Goal: Task Accomplishment & Management: Manage account settings

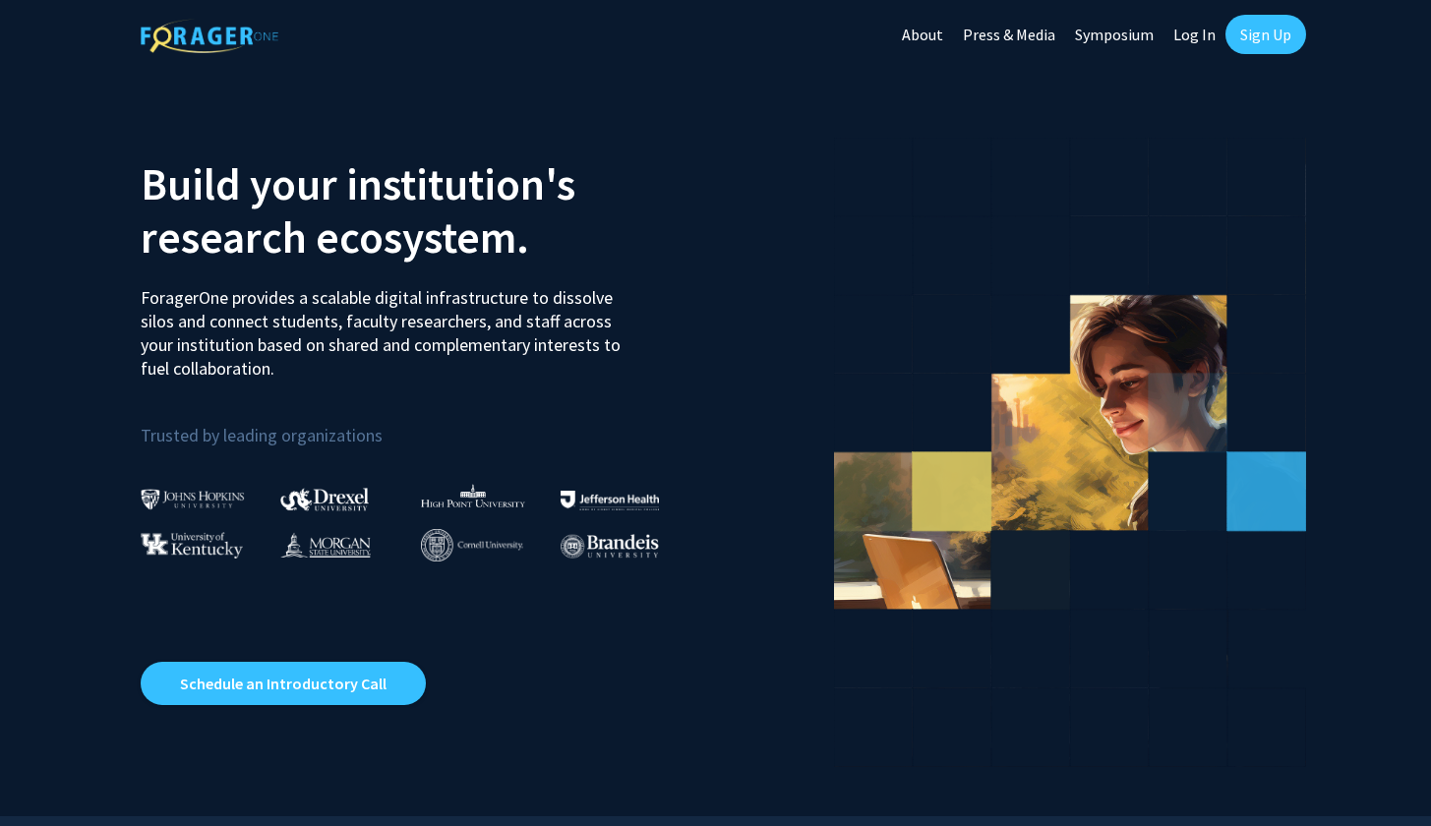
click at [1285, 34] on link "Sign Up" at bounding box center [1266, 34] width 81 height 39
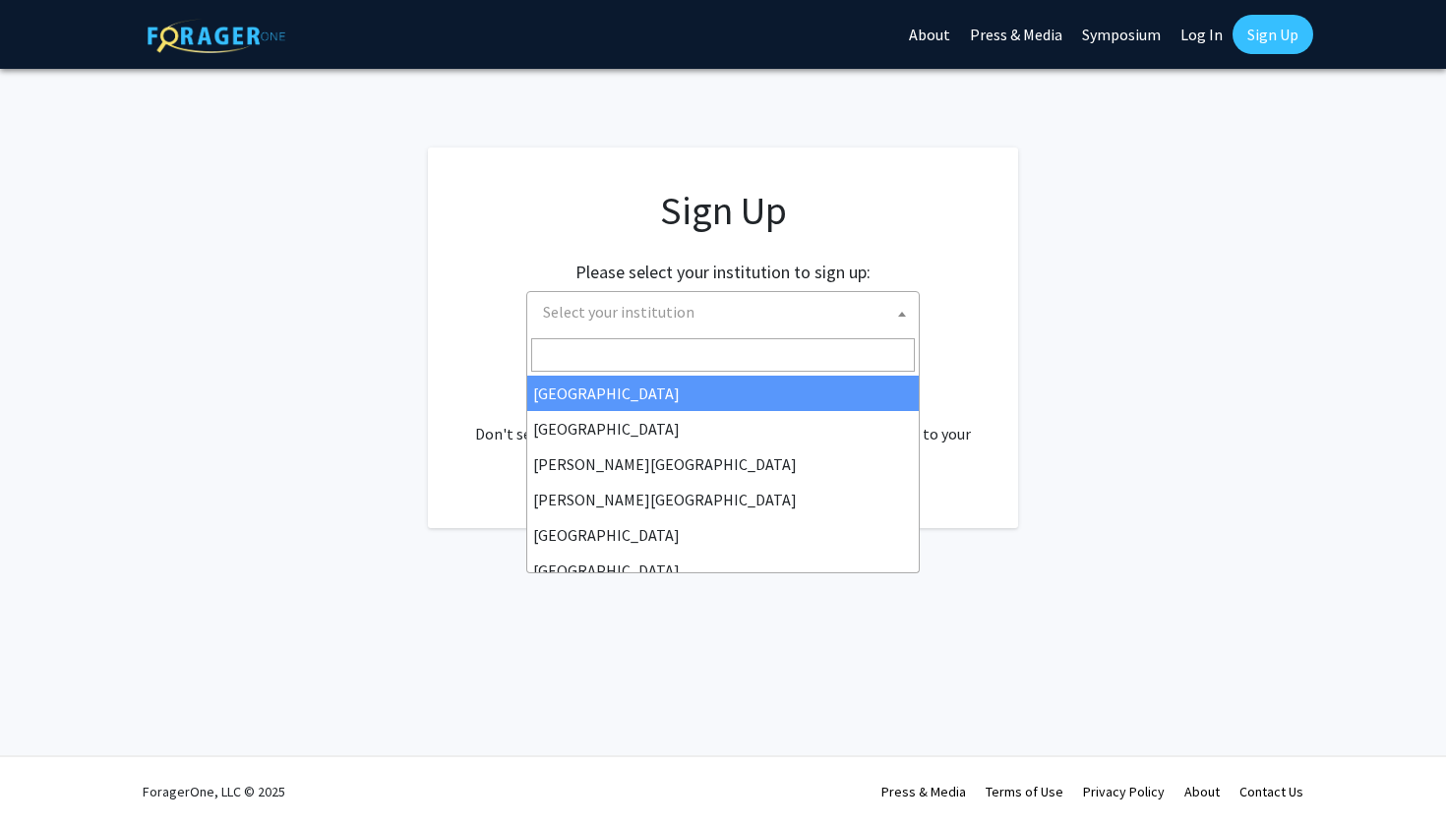
click at [740, 301] on span "Select your institution" at bounding box center [727, 312] width 384 height 40
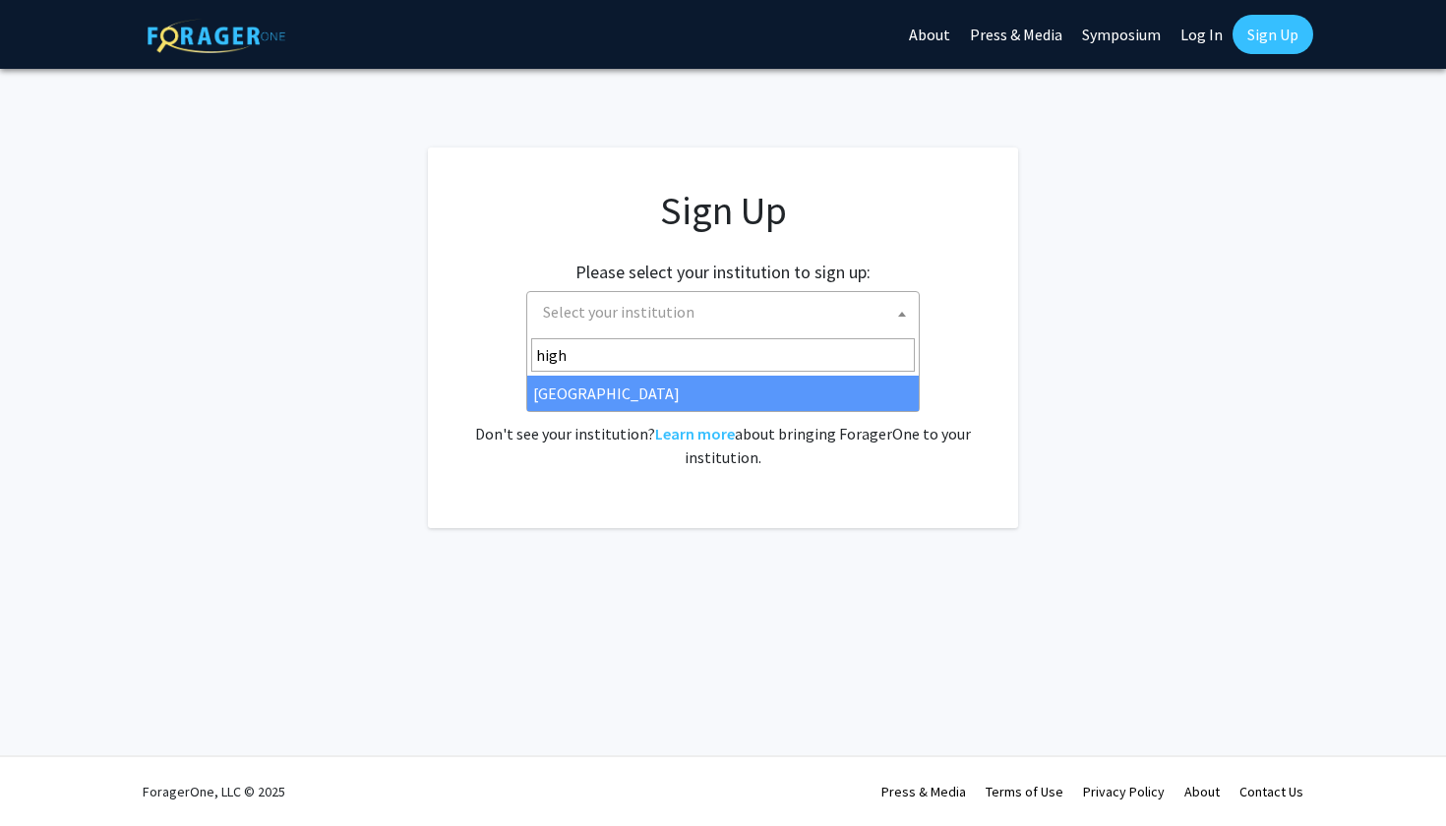
type input "high"
select select "2"
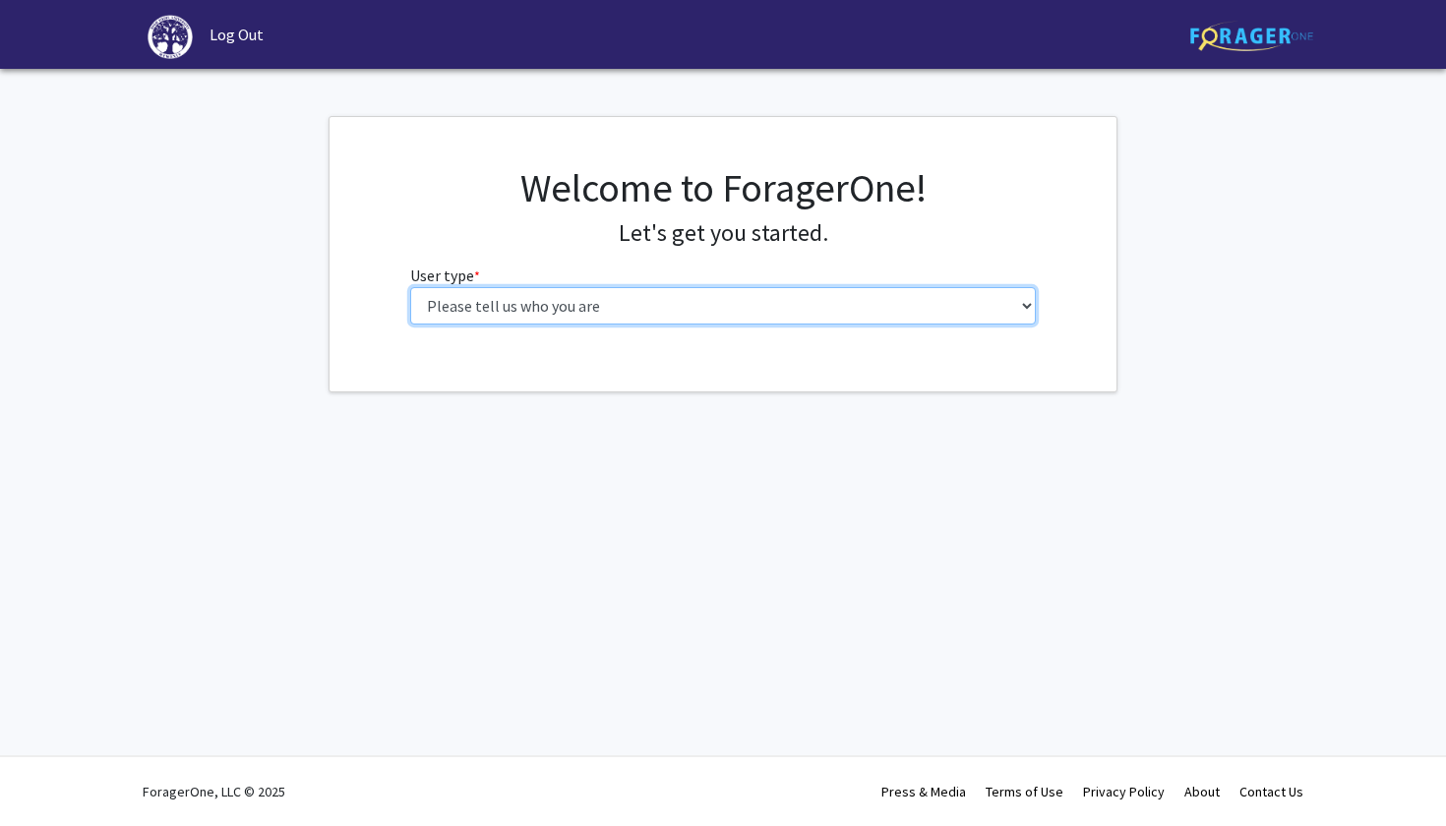
select select "1: undergrad"
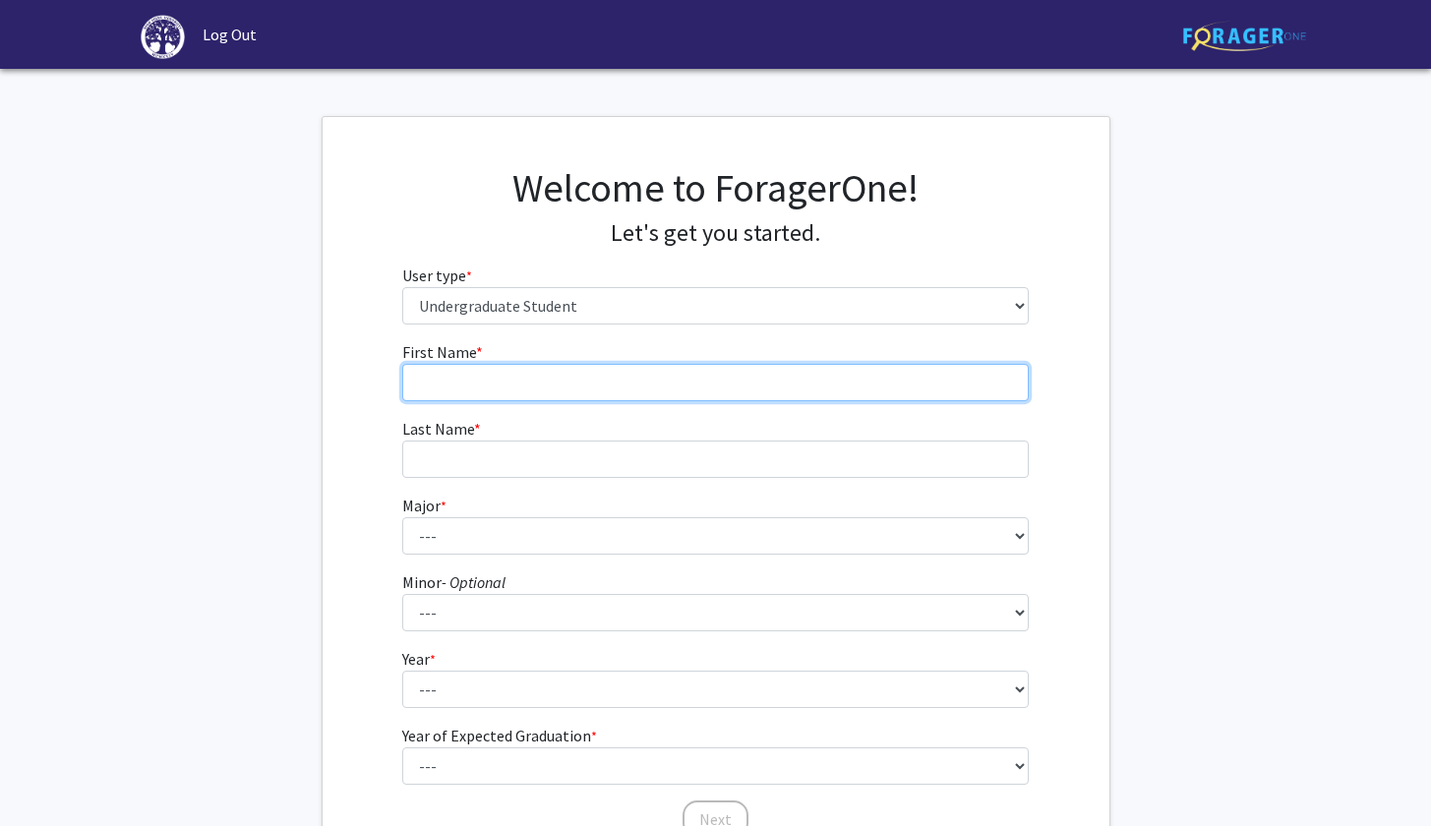
click at [799, 373] on input "First Name * required" at bounding box center [715, 382] width 627 height 37
type input "[MEDICAL_DATA]"
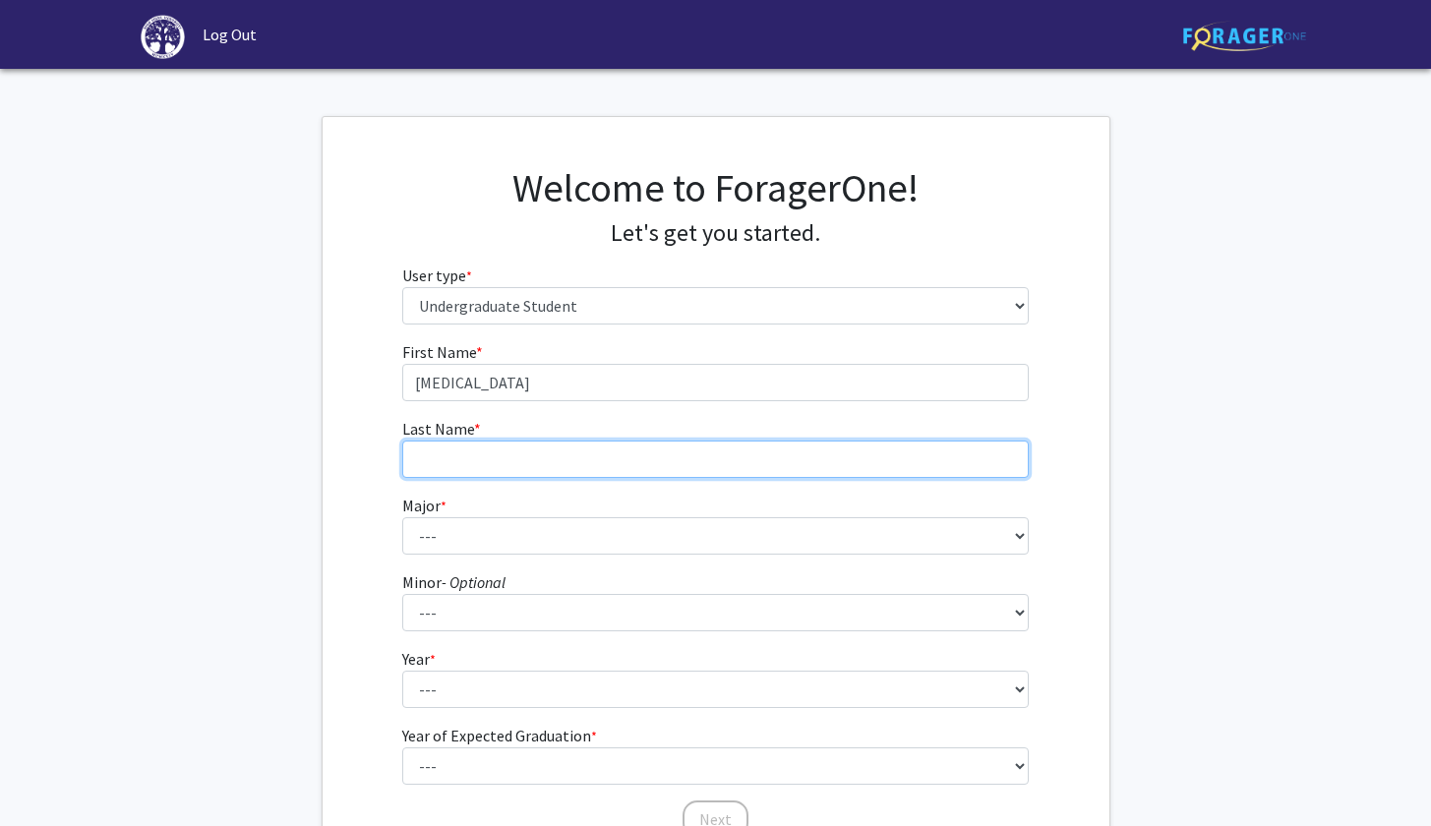
click at [681, 447] on input "Last Name * required" at bounding box center [715, 459] width 627 height 37
type input "Brown"
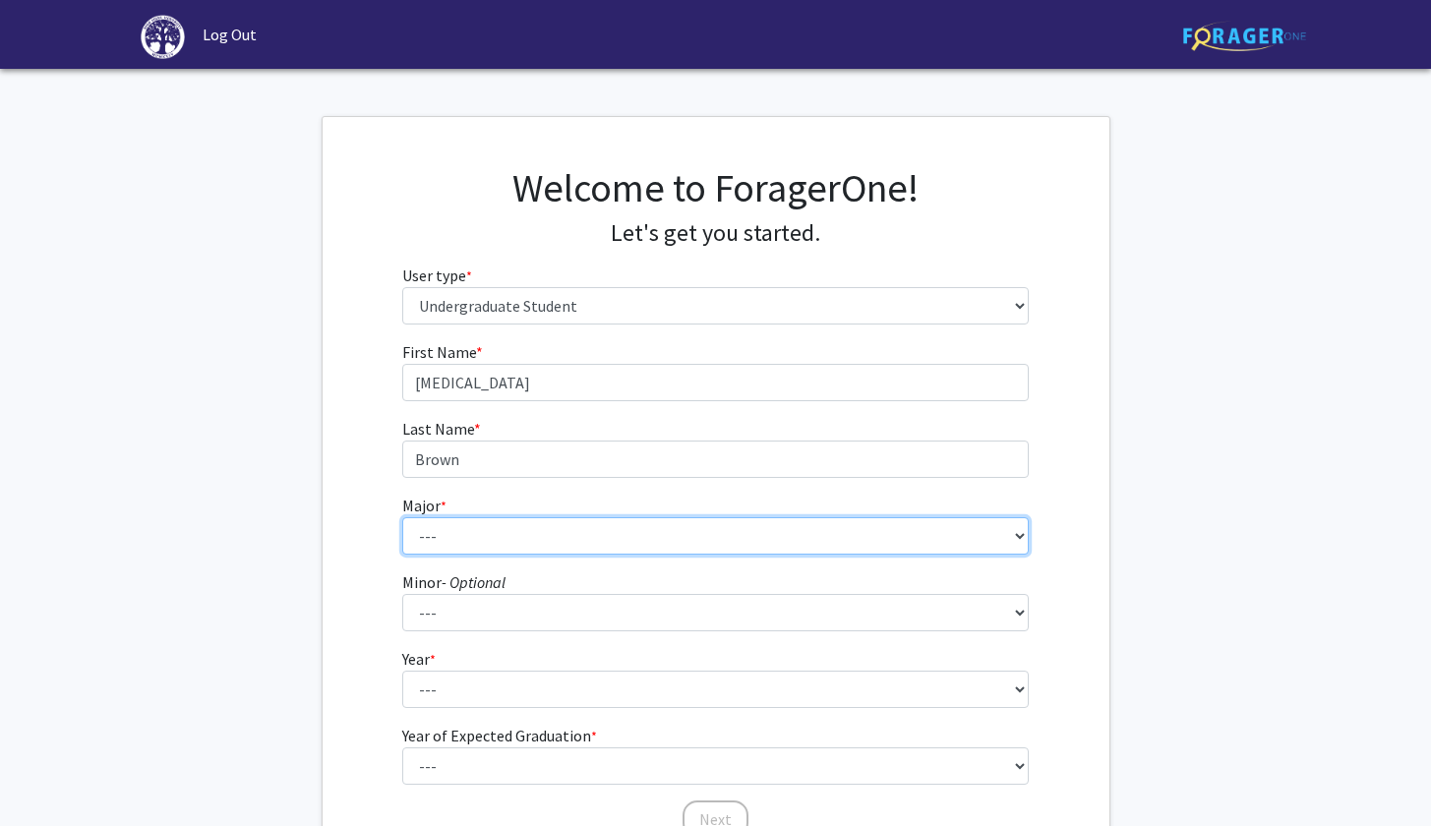
select select "49: 197"
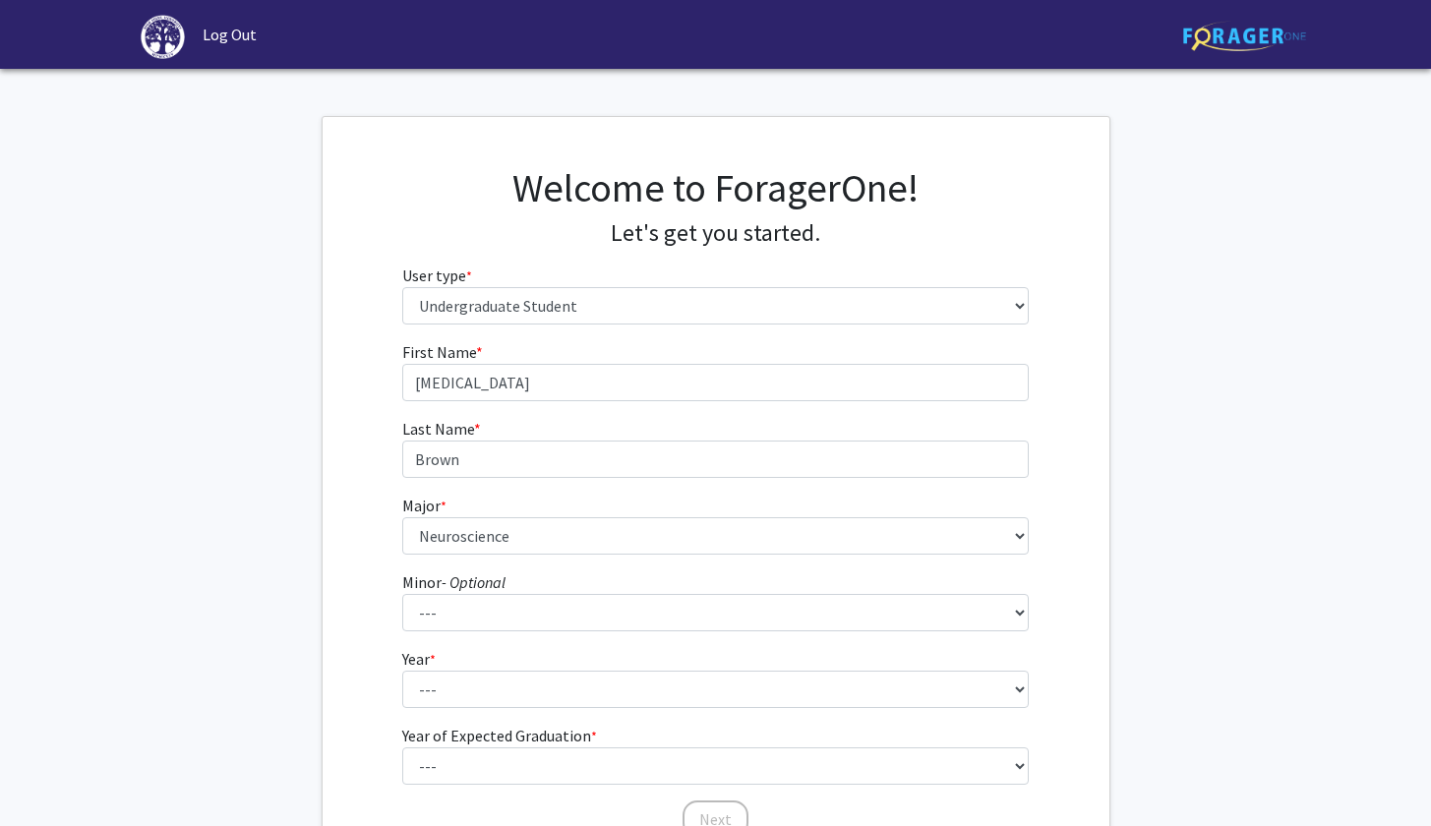
click at [590, 587] on fg-select "Minor - Optional --- Anthropology Chinese Civic Responsibility and Social Innov…" at bounding box center [715, 600] width 627 height 61
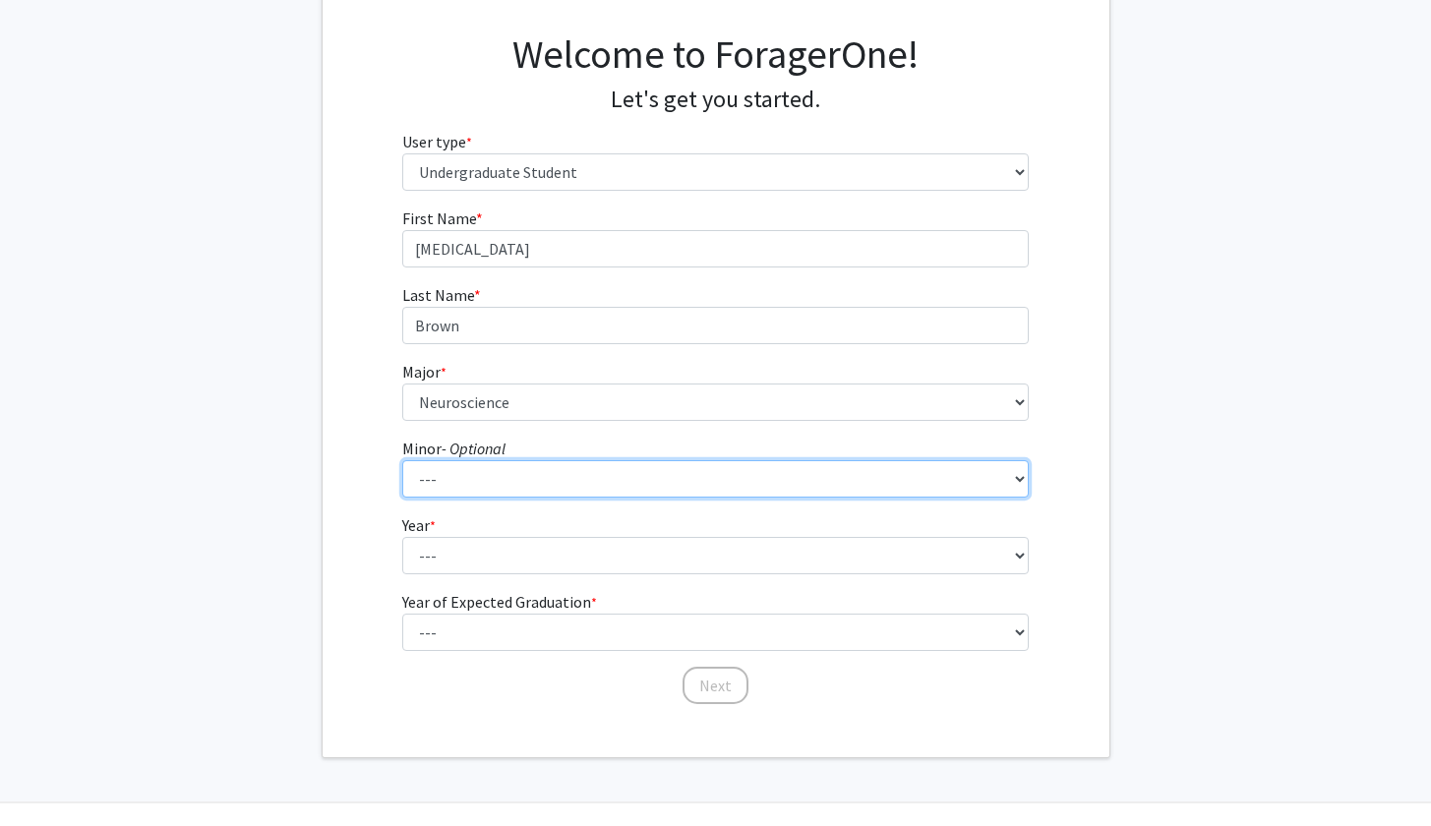
scroll to position [179, 0]
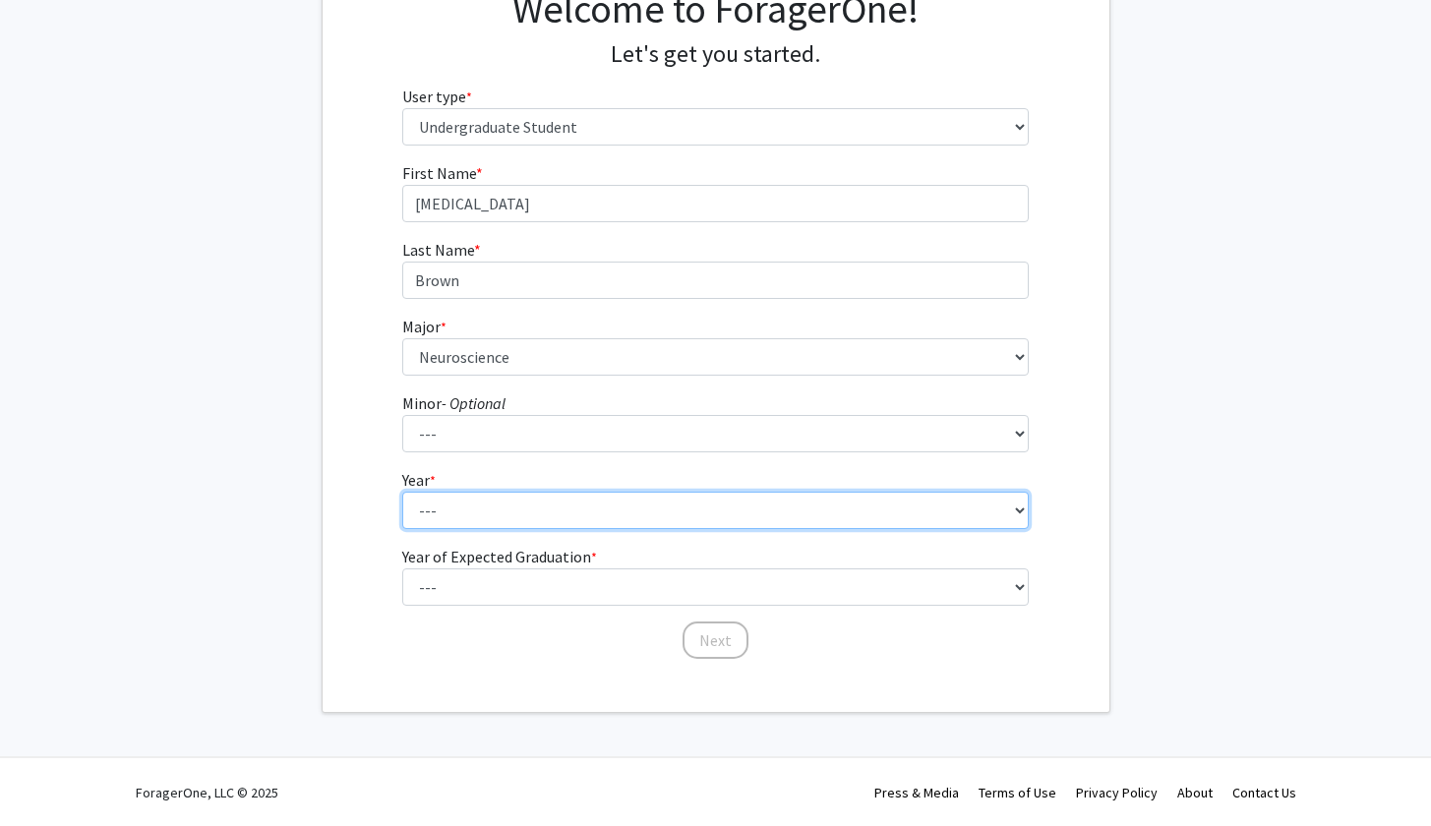
select select "1: first-year"
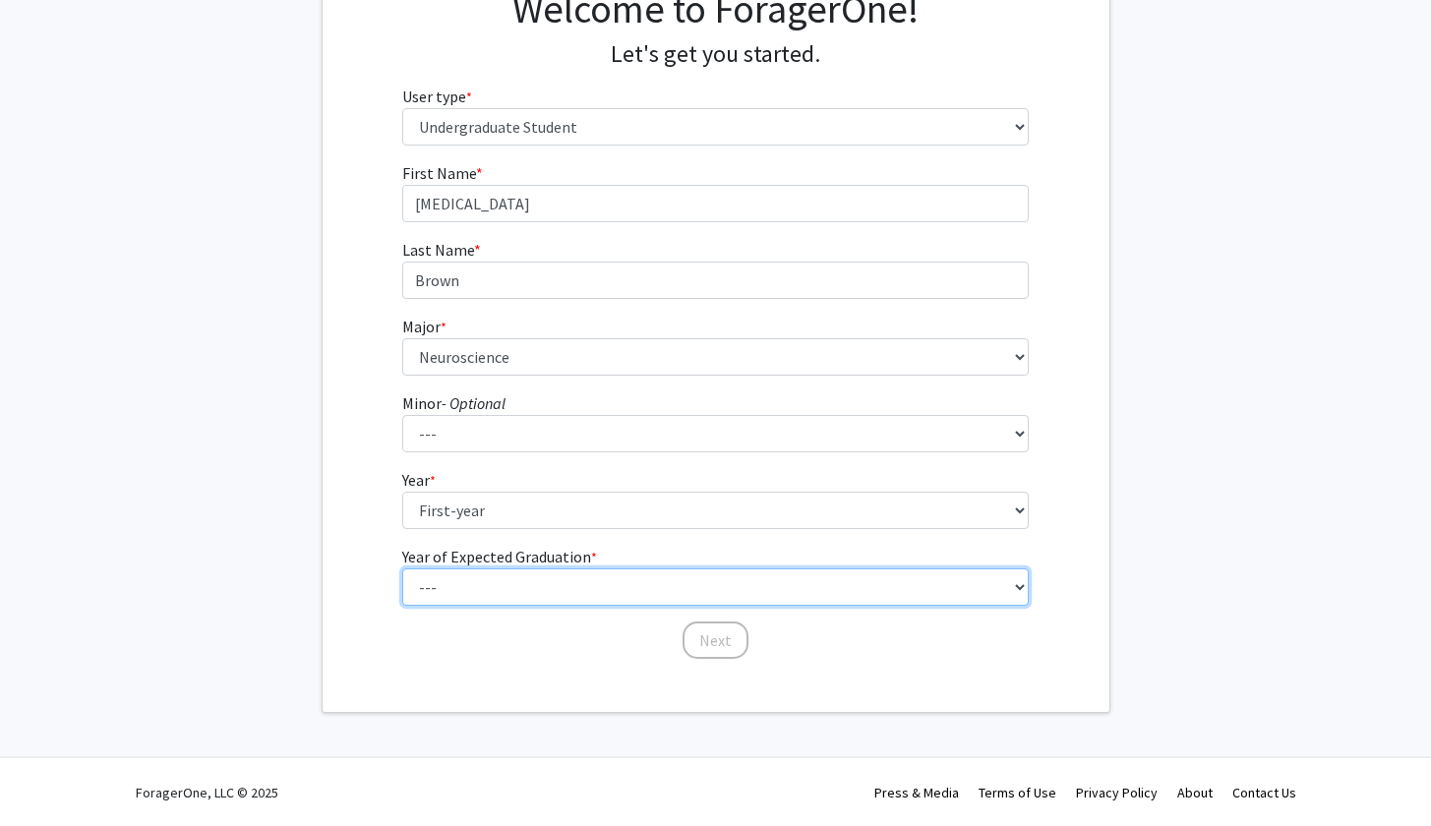
select select "5: 2029"
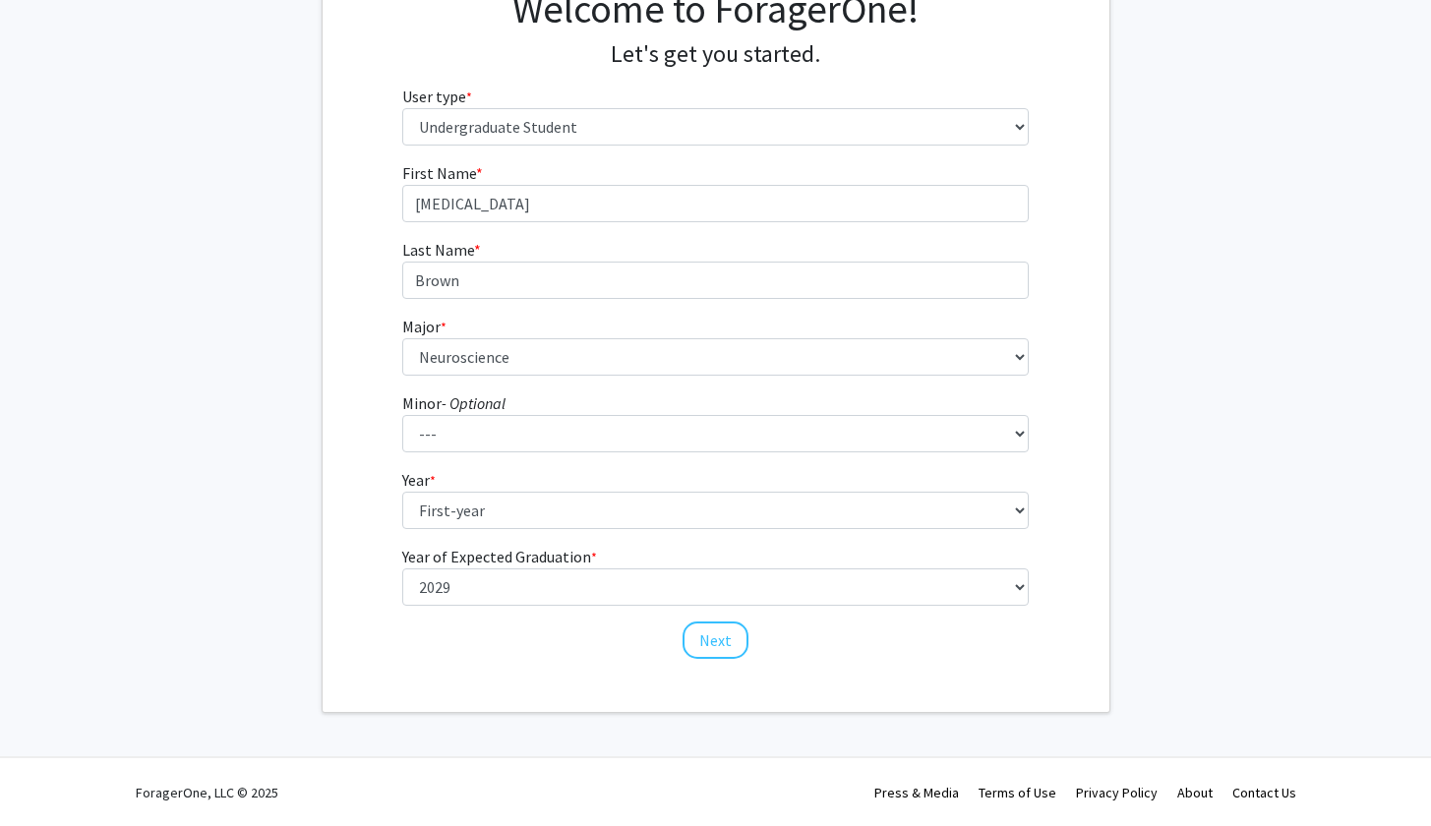
click at [353, 570] on div "First Name * required [PERSON_NAME] Last Name * required Brown Major * required…" at bounding box center [716, 411] width 787 height 500
click at [723, 633] on button "Next" at bounding box center [716, 640] width 66 height 37
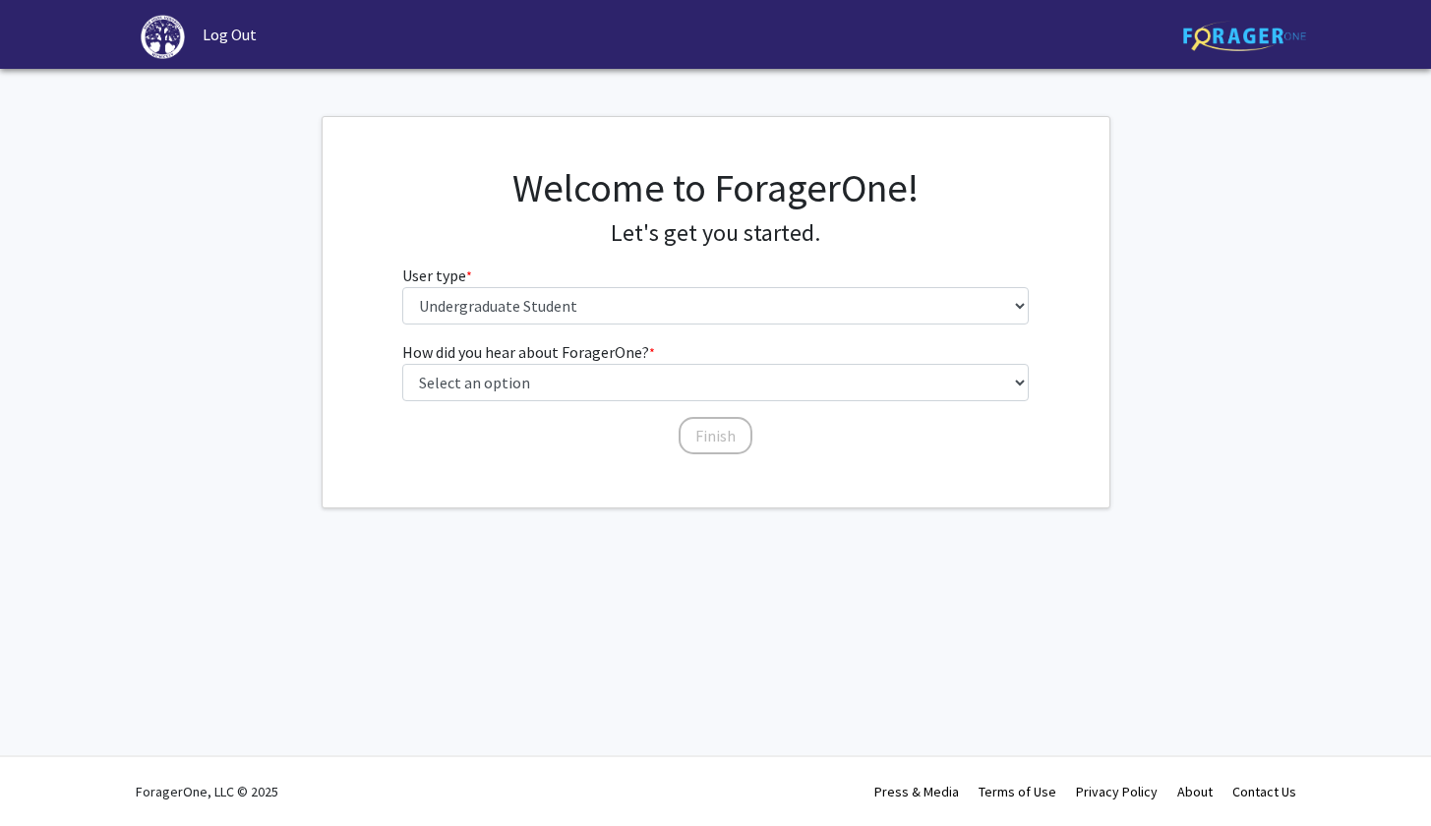
scroll to position [0, 0]
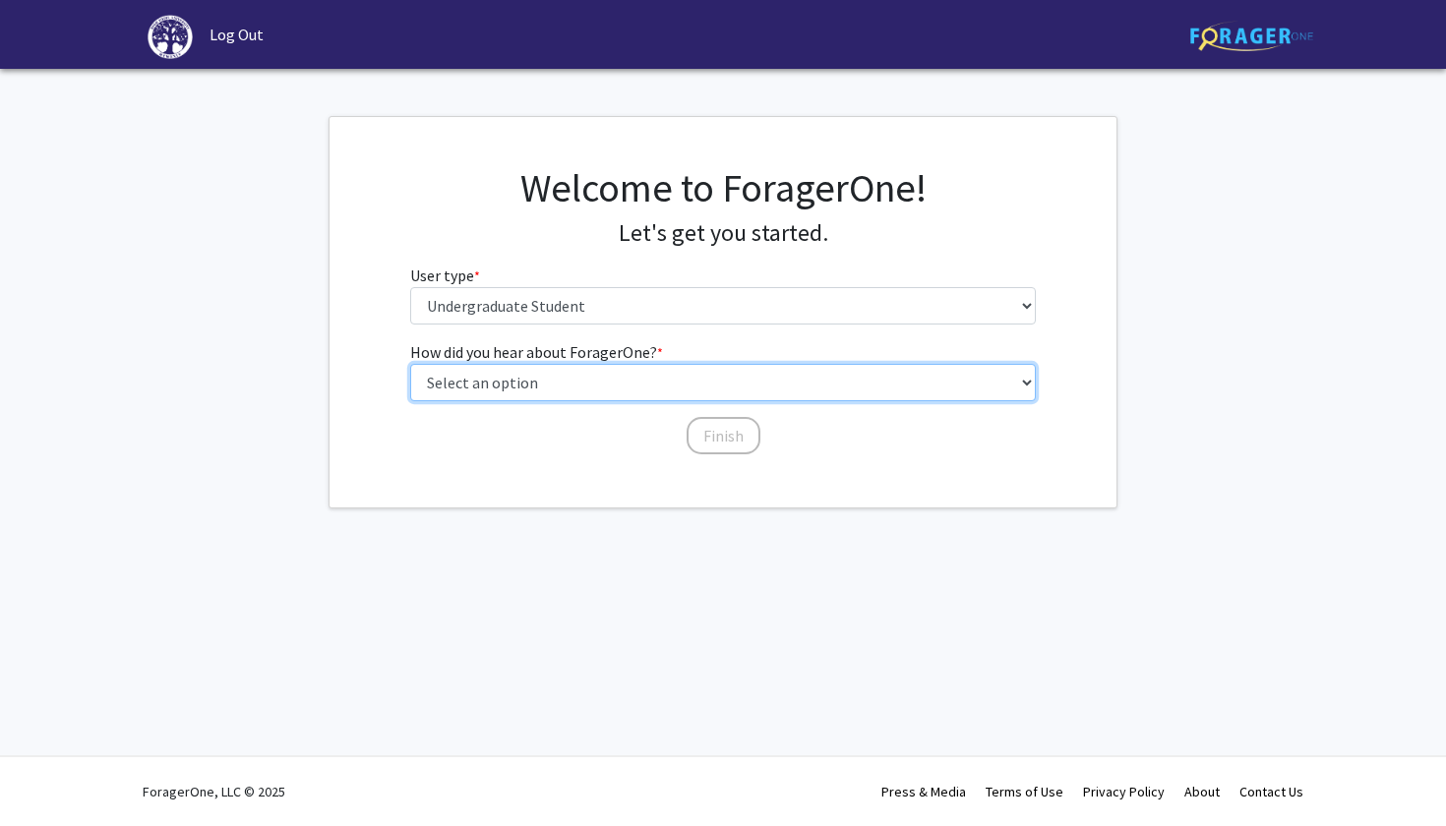
select select "1: peer_recommendation"
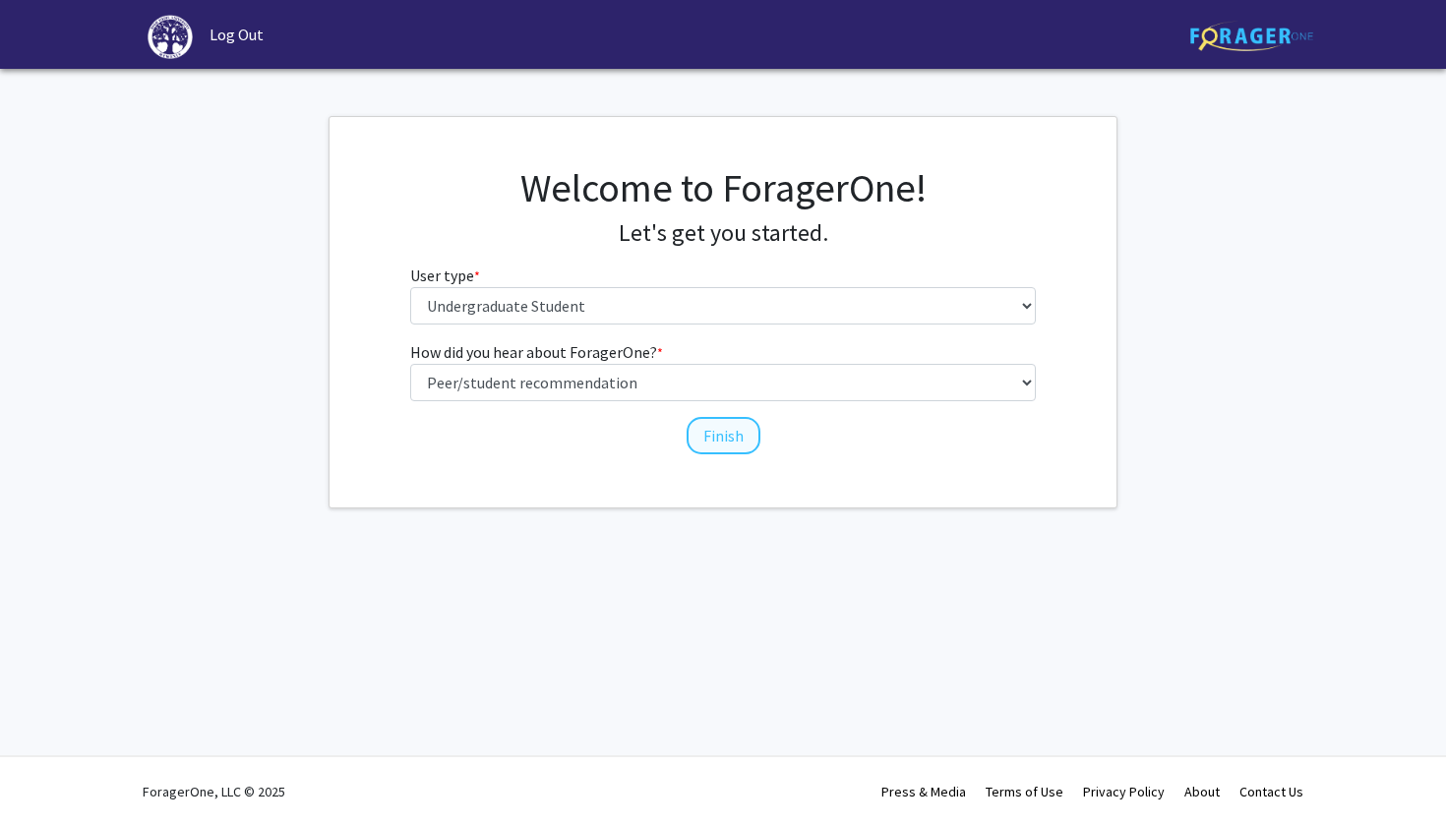
click at [727, 436] on button "Finish" at bounding box center [724, 435] width 74 height 37
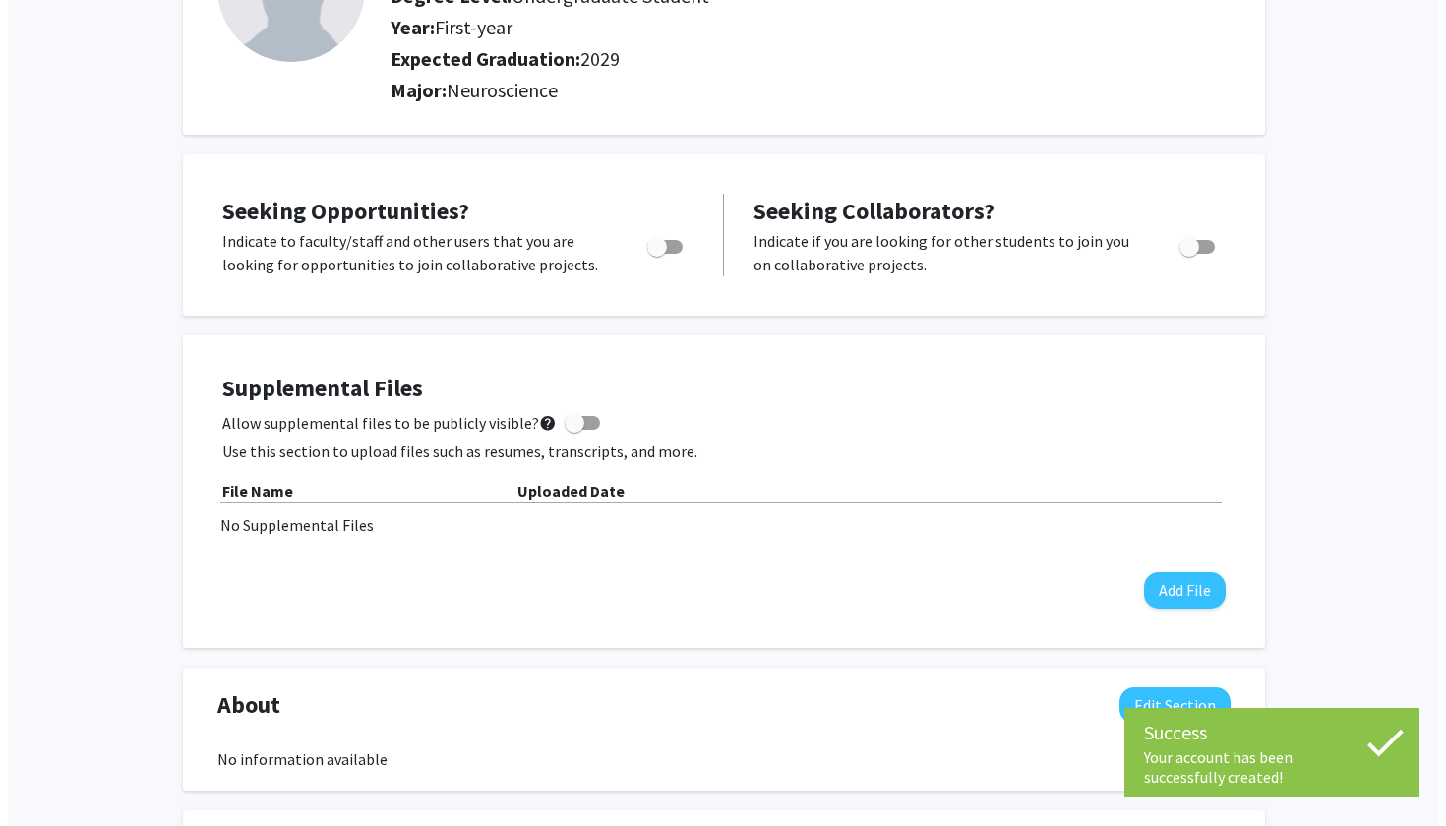
scroll to position [222, 0]
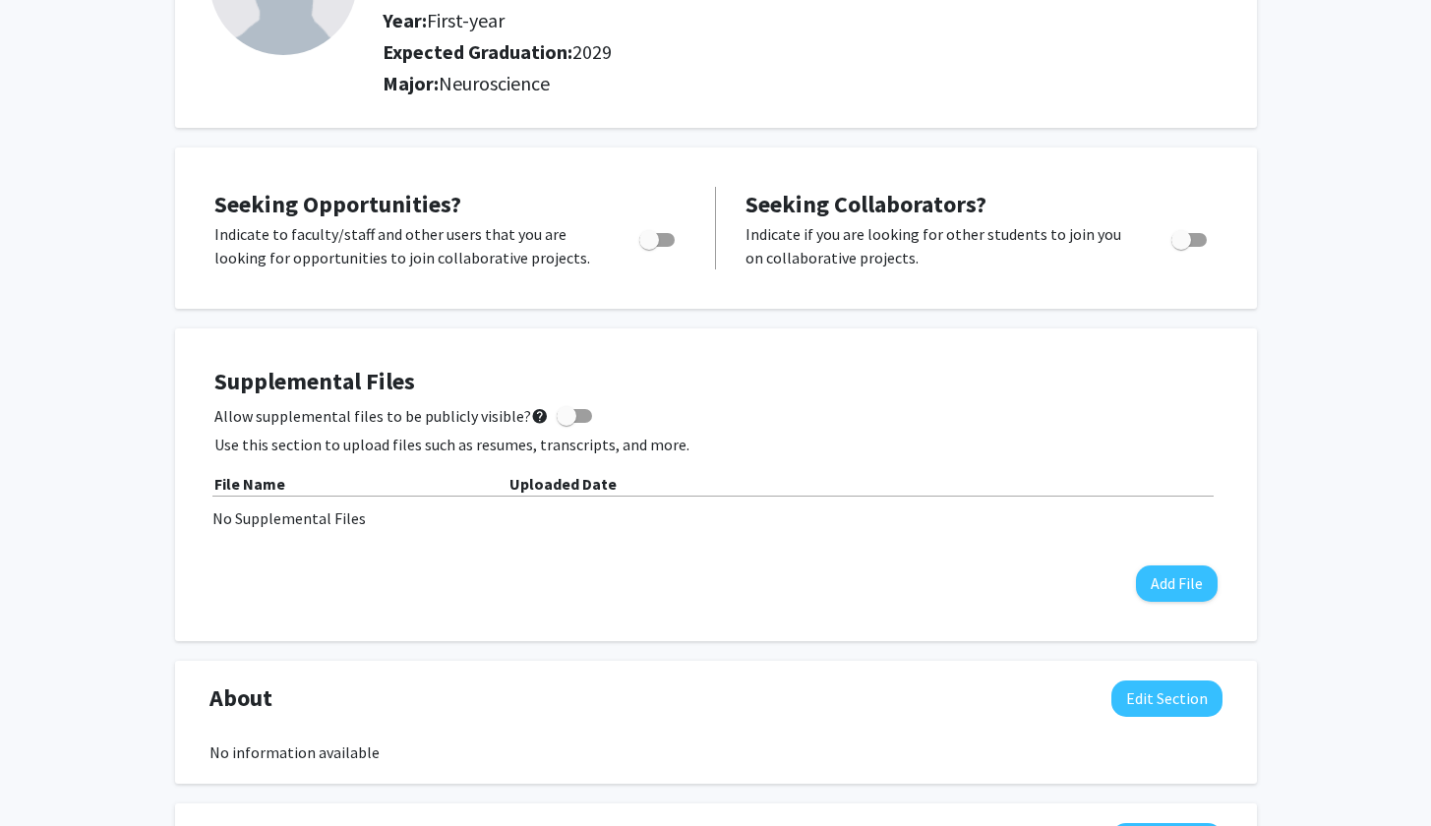
click at [648, 229] on div "Toggle" at bounding box center [658, 237] width 54 height 30
click at [655, 239] on span "Toggle" at bounding box center [649, 240] width 20 height 20
click at [649, 247] on input "Are you actively seeking opportunities?" at bounding box center [648, 247] width 1 height 1
checkbox input "true"
click at [561, 418] on span at bounding box center [567, 416] width 20 height 20
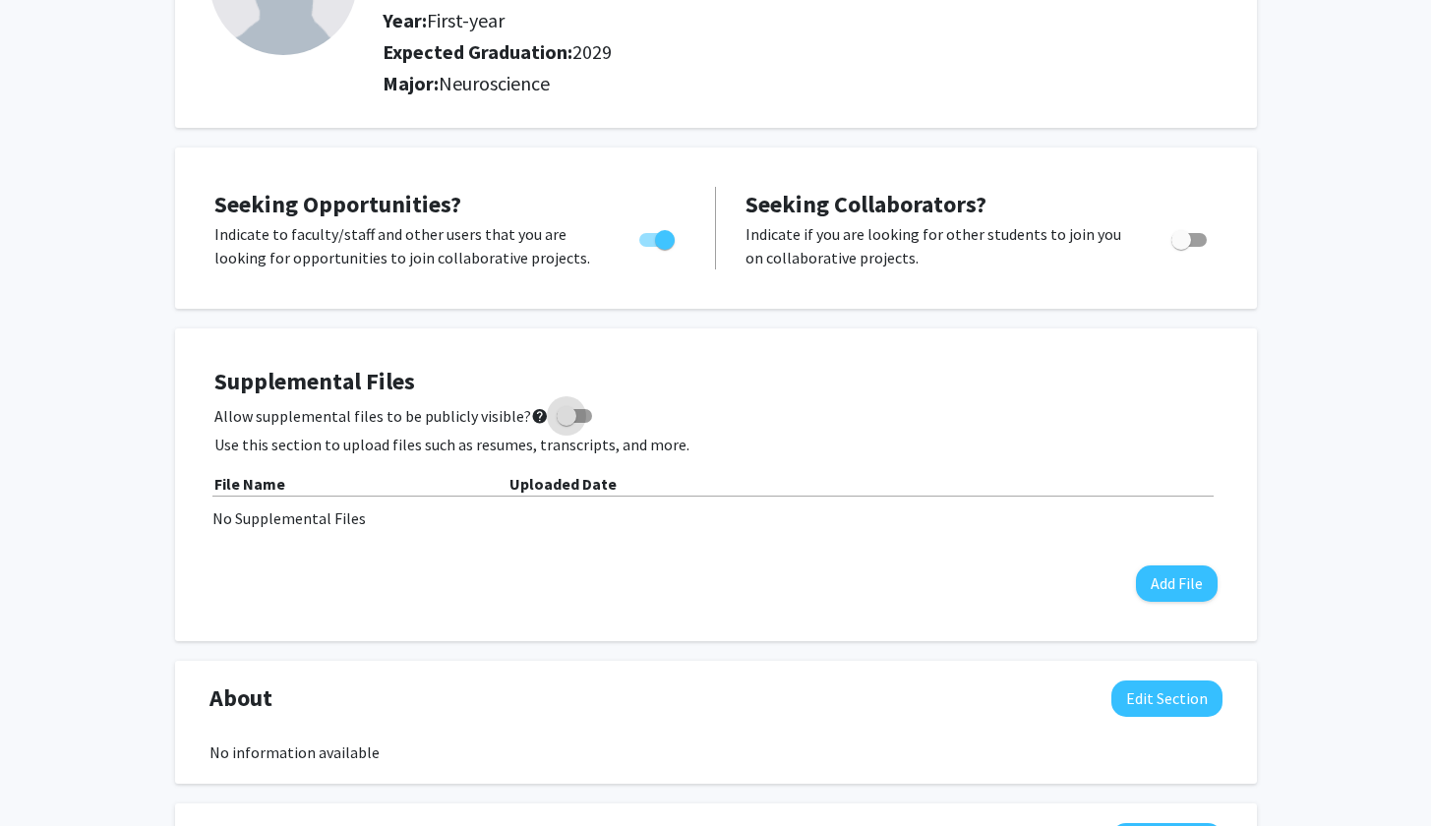
click at [566, 423] on input "Allow supplemental files to be publicly visible? help" at bounding box center [566, 423] width 1 height 1
checkbox input "true"
click at [1165, 586] on button "Add File" at bounding box center [1177, 584] width 82 height 36
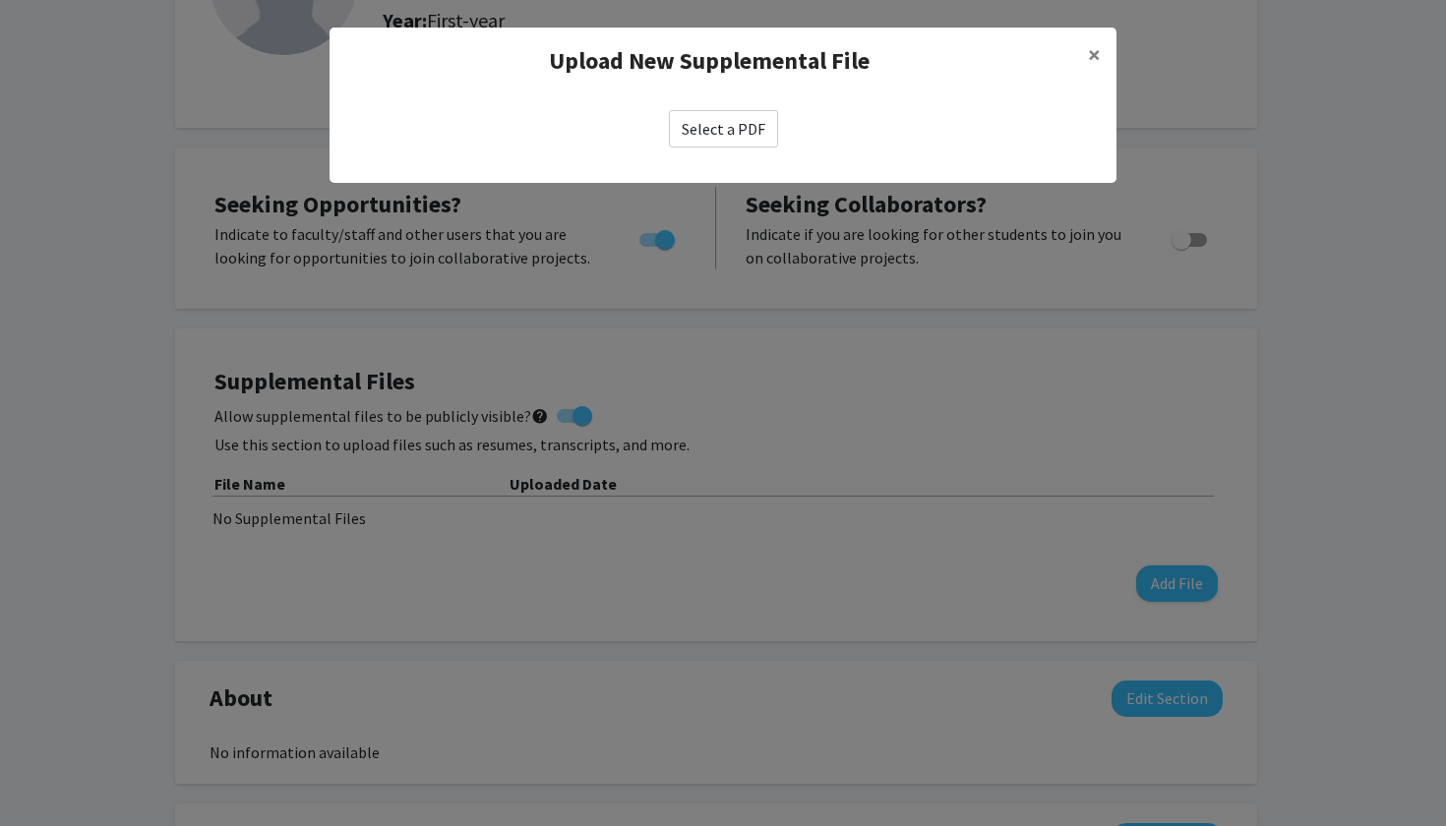
click at [742, 126] on label "Select a PDF" at bounding box center [723, 128] width 109 height 37
click at [0, 0] on input "Select a PDF" at bounding box center [0, 0] width 0 height 0
select select "custom"
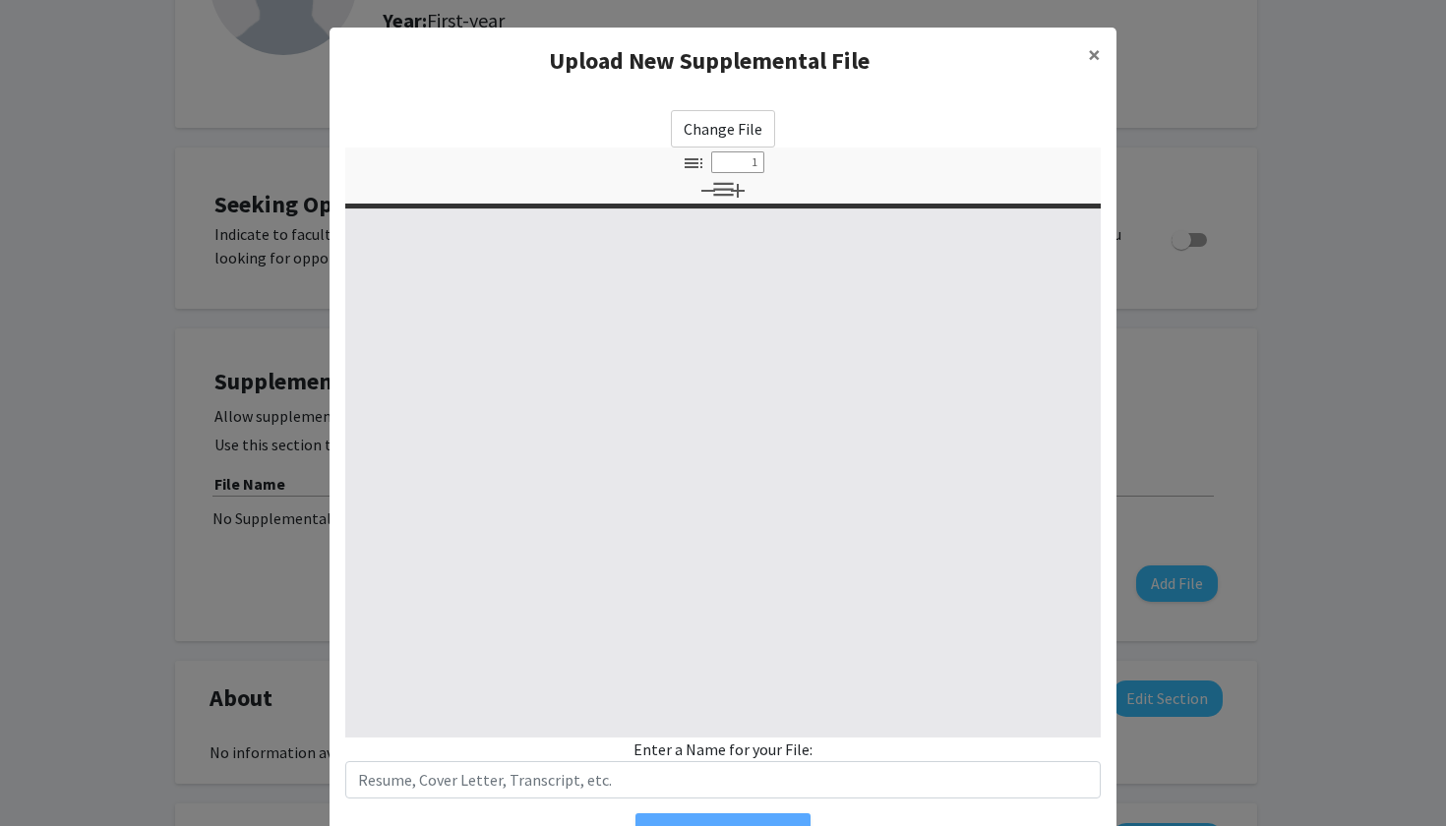
type input "0"
select select "custom"
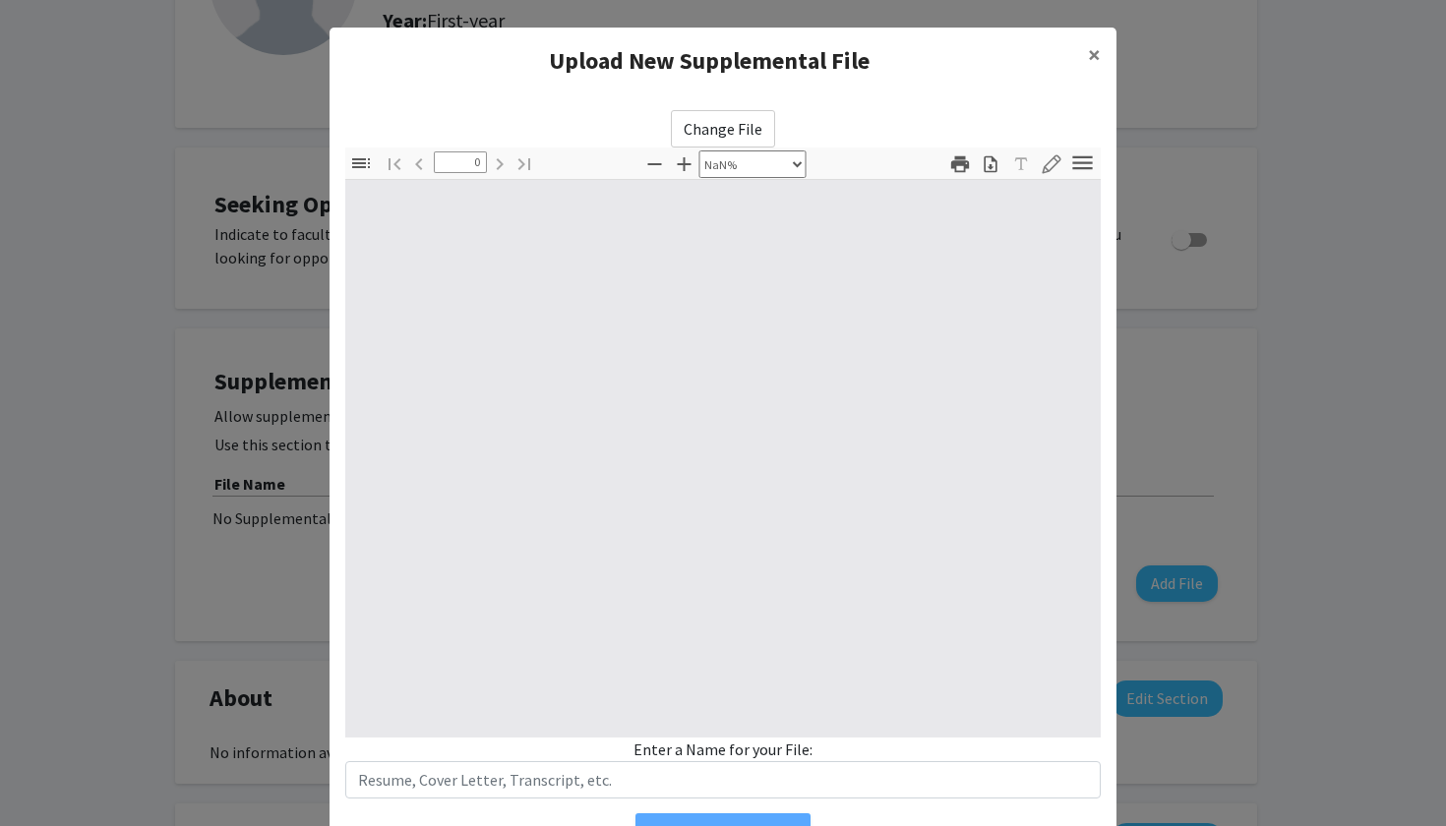
type input "1"
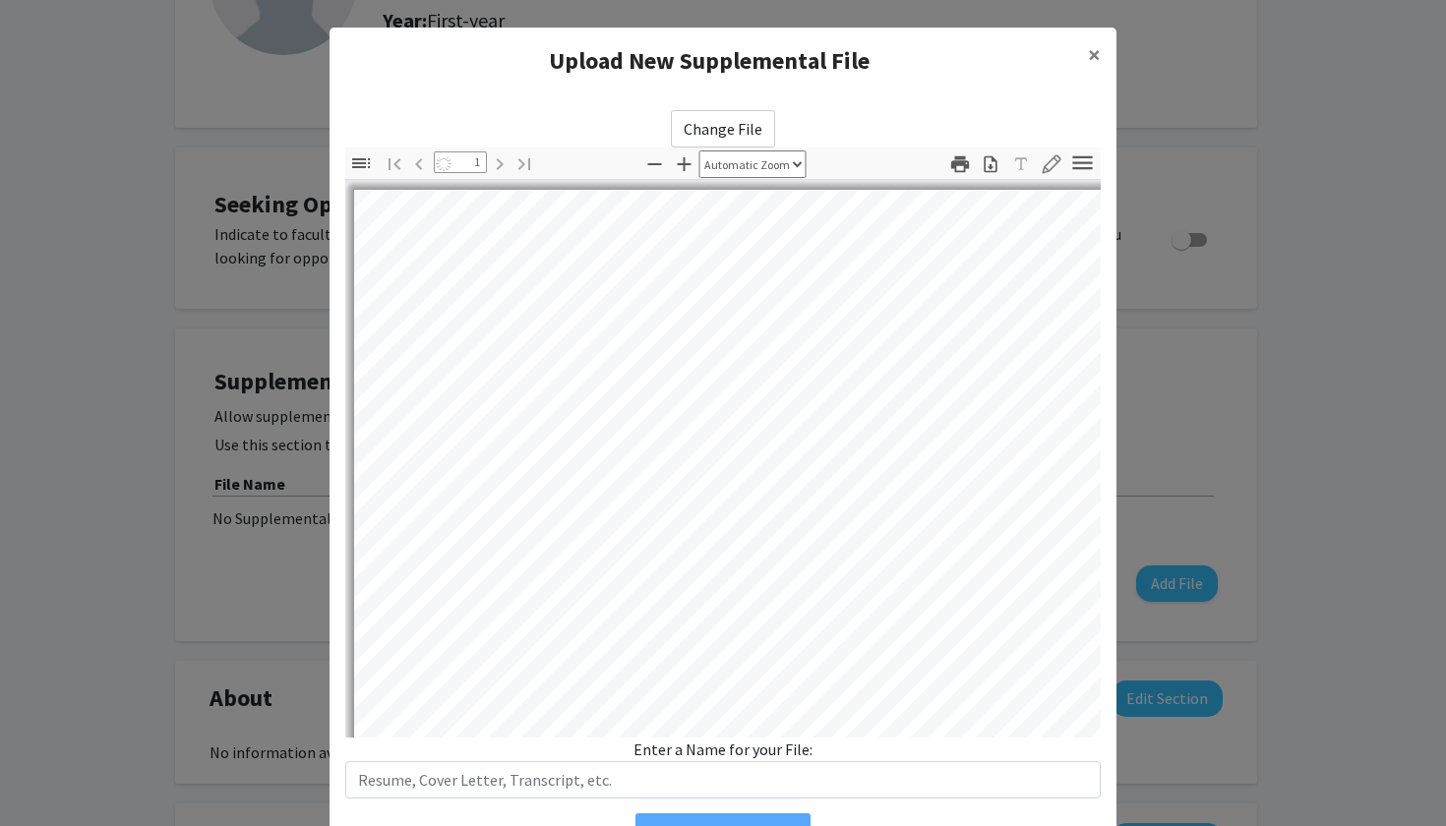
select select "auto"
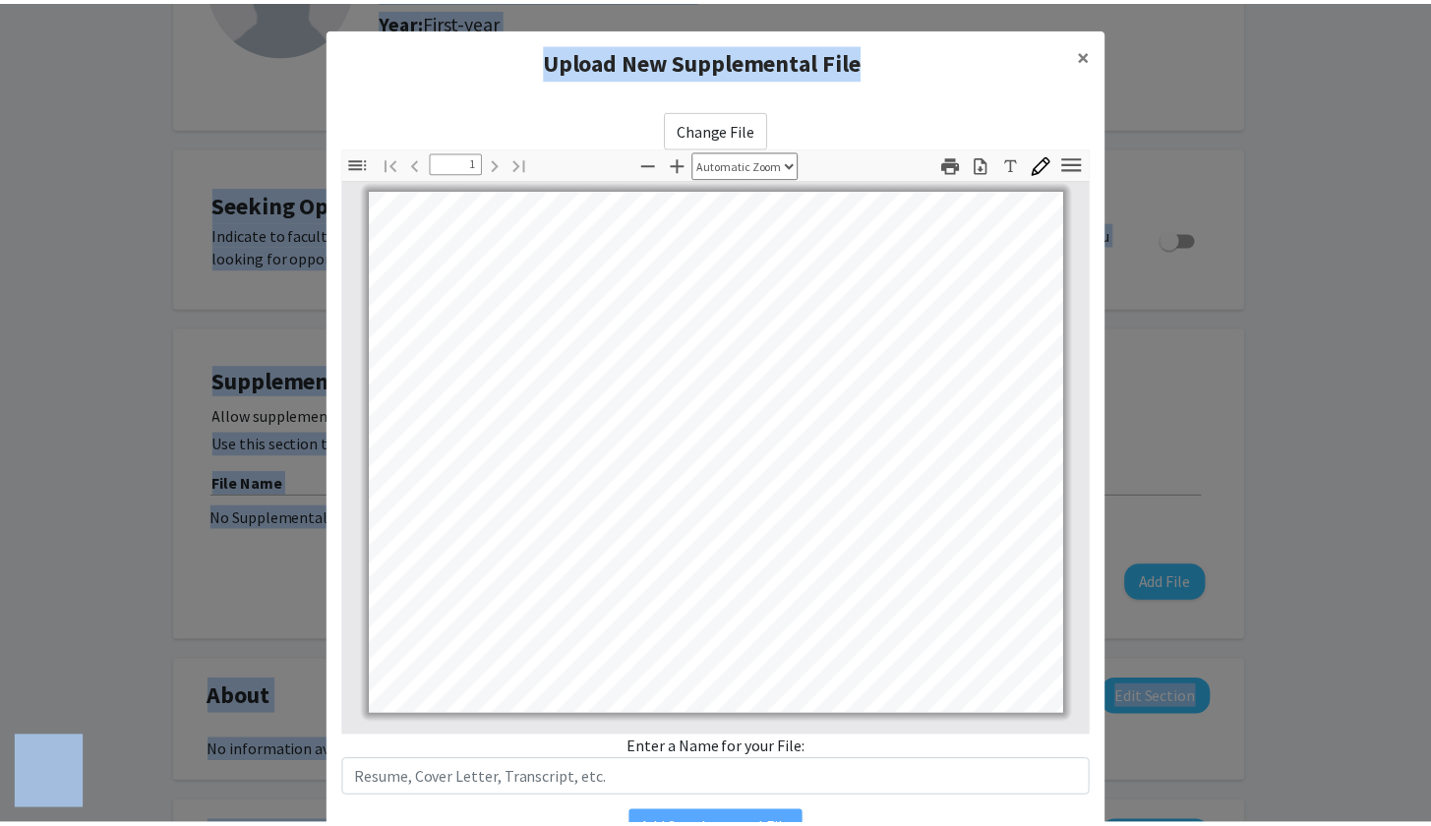
scroll to position [171, 0]
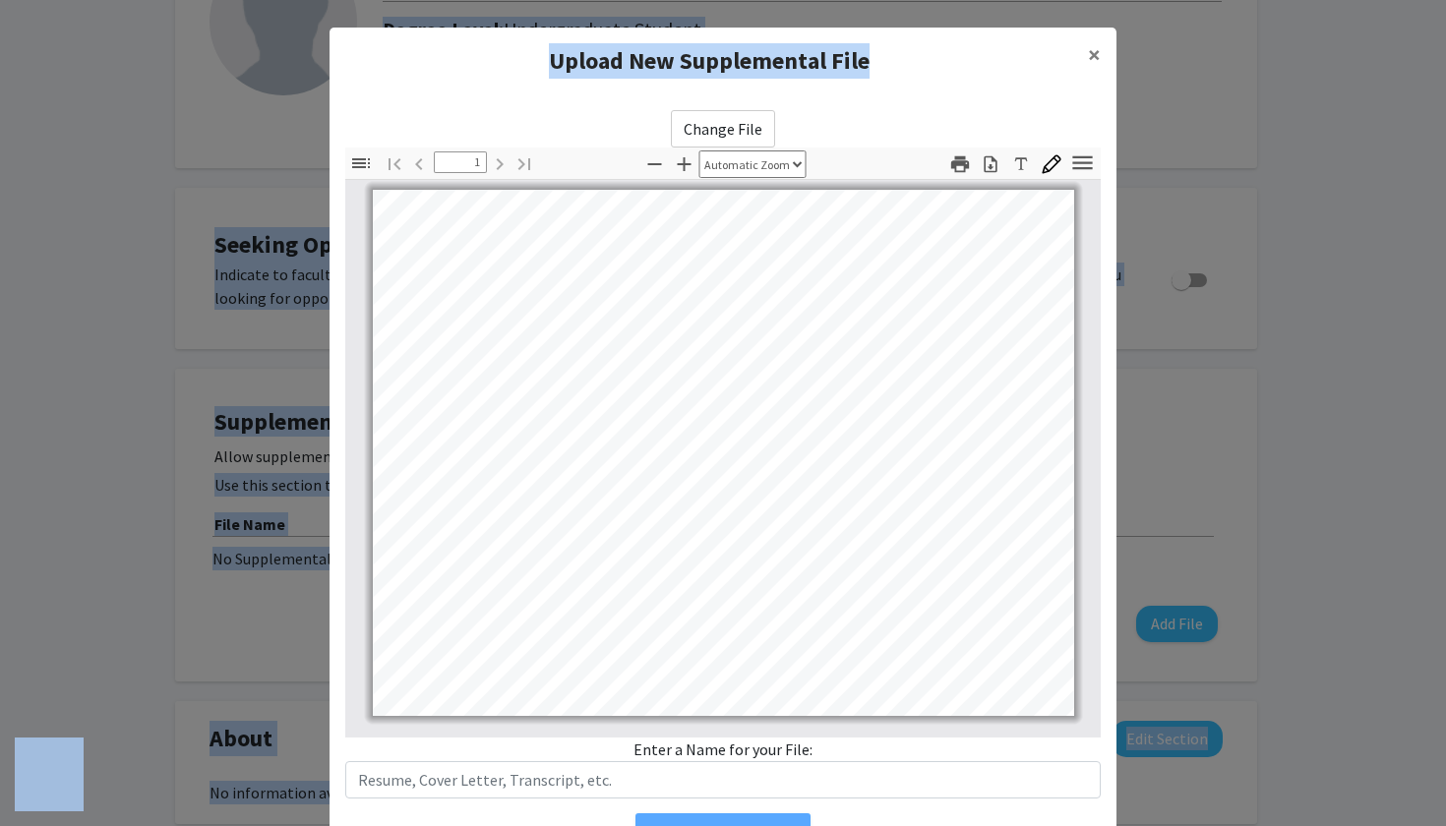
drag, startPoint x: 887, startPoint y: 58, endPoint x: 881, endPoint y: -26, distance: 83.8
click at [881, 0] on html "Skip navigation Home Search Bookmarks Requests Projects Messages My Profile Ami…" at bounding box center [723, 232] width 1446 height 826
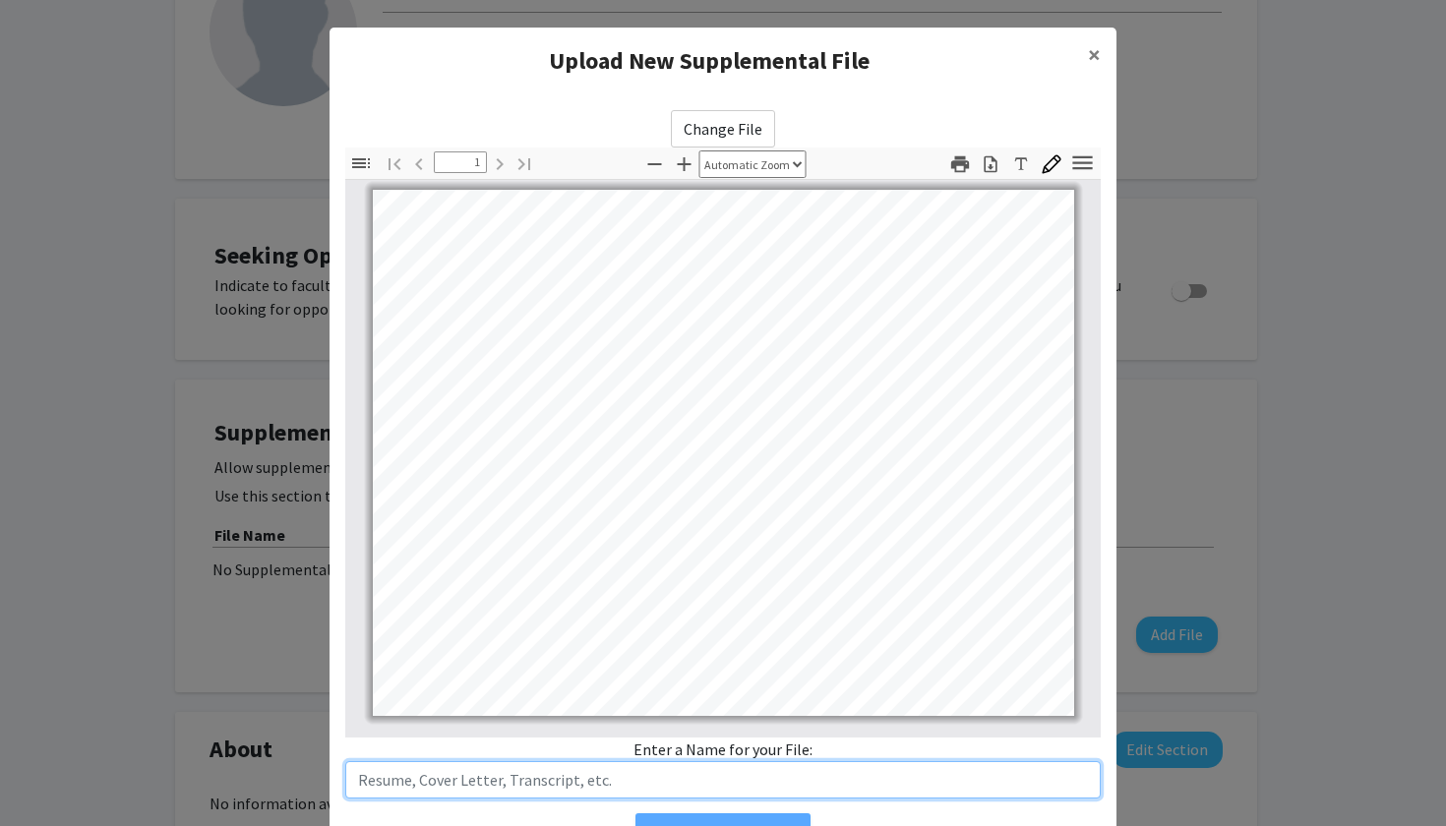
click at [712, 773] on input "text" at bounding box center [722, 779] width 755 height 37
type input "Transcranial Magnetic Stimulation Presentation"
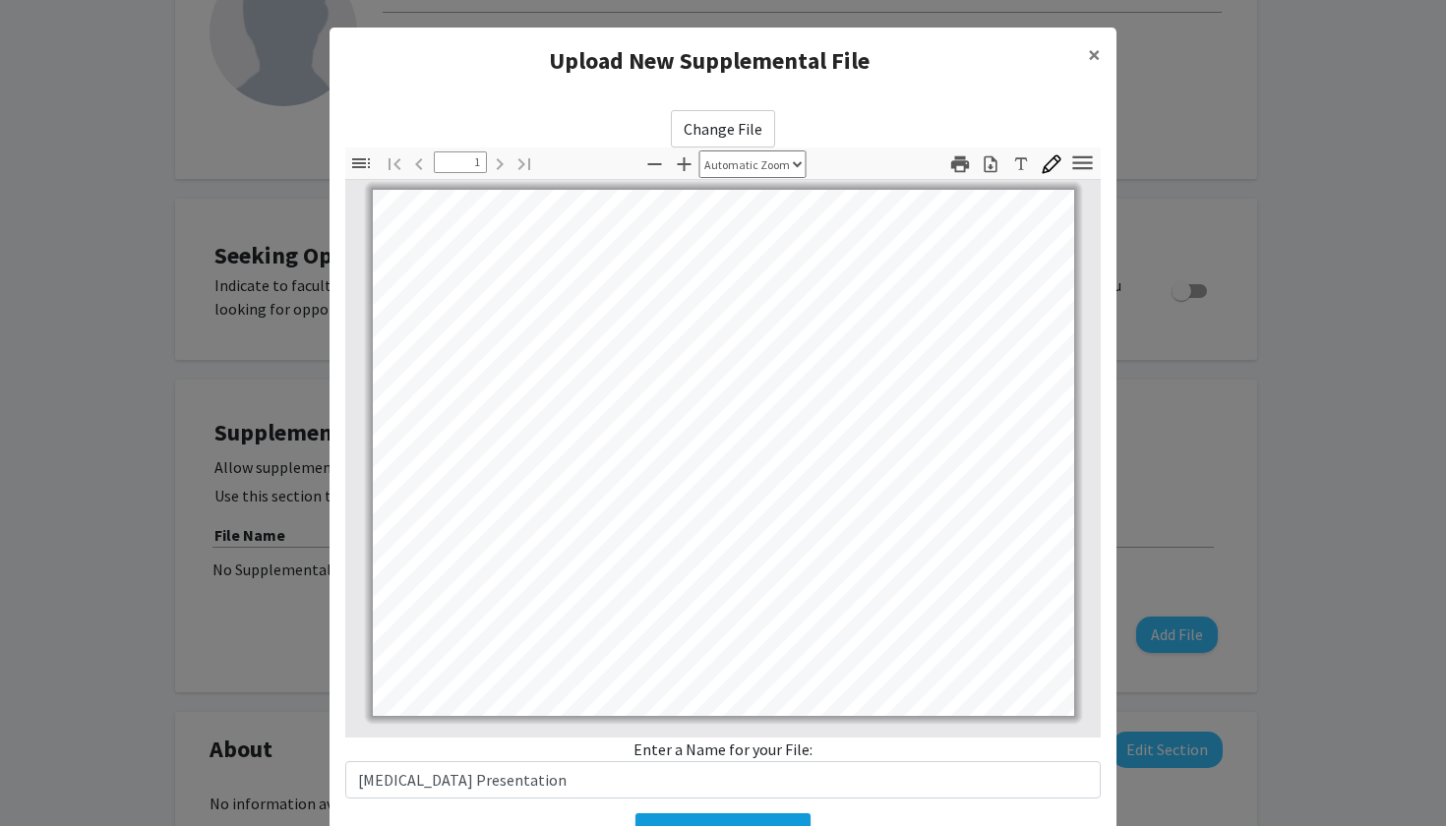
click at [753, 818] on button "Add Supplemental File" at bounding box center [722, 830] width 175 height 35
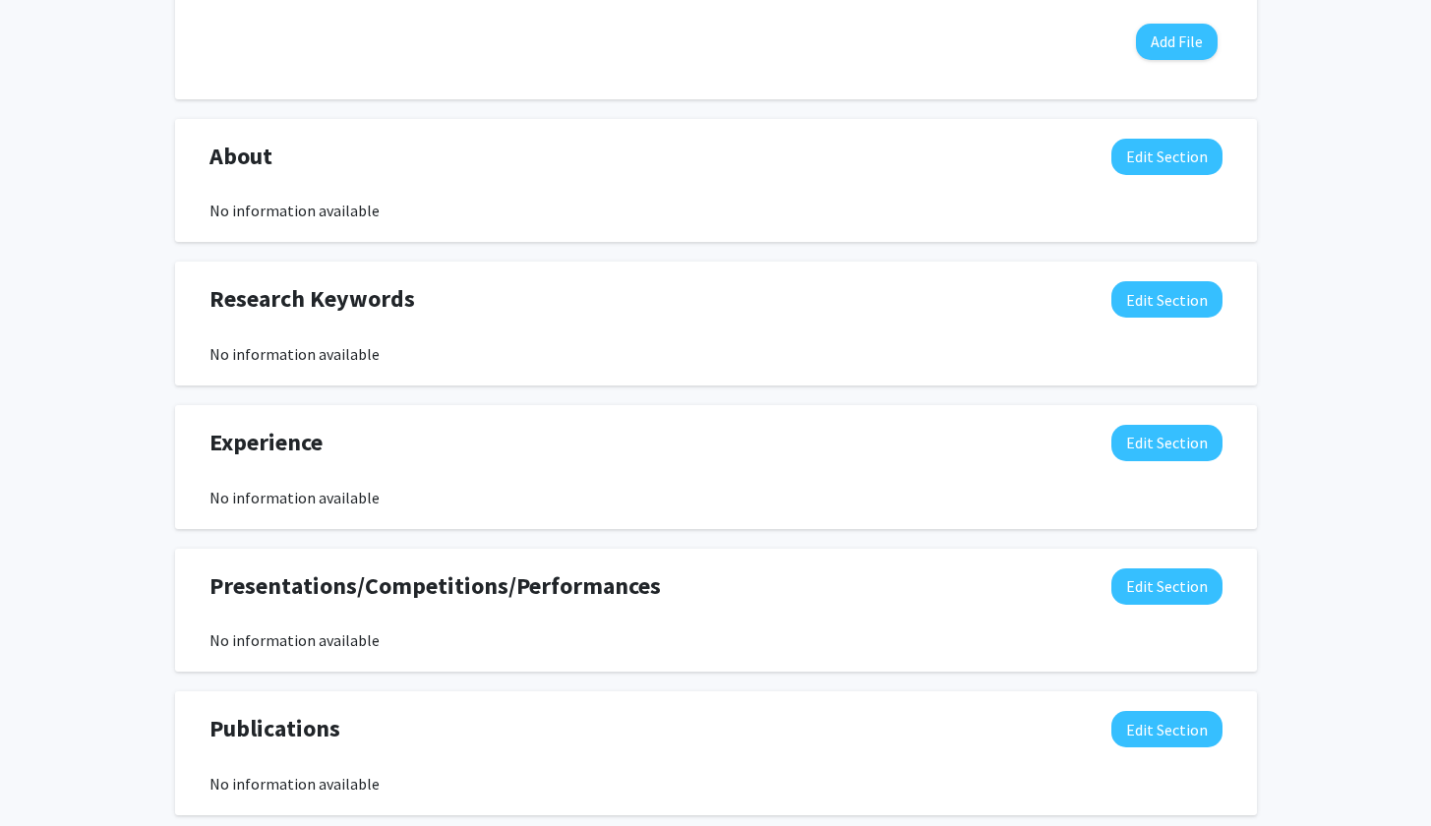
scroll to position [746, 0]
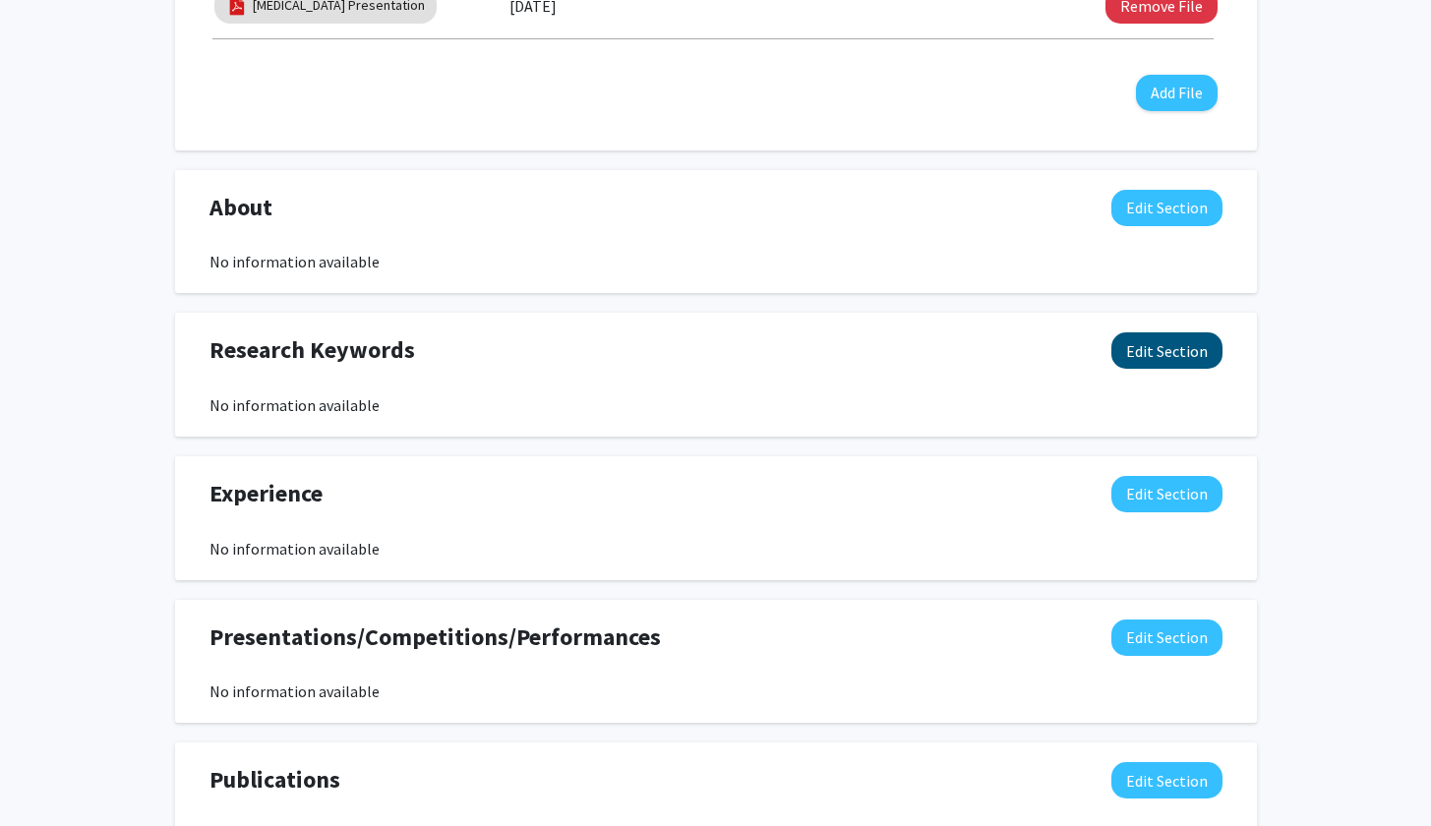
click at [1145, 351] on button "Edit Section" at bounding box center [1166, 350] width 111 height 36
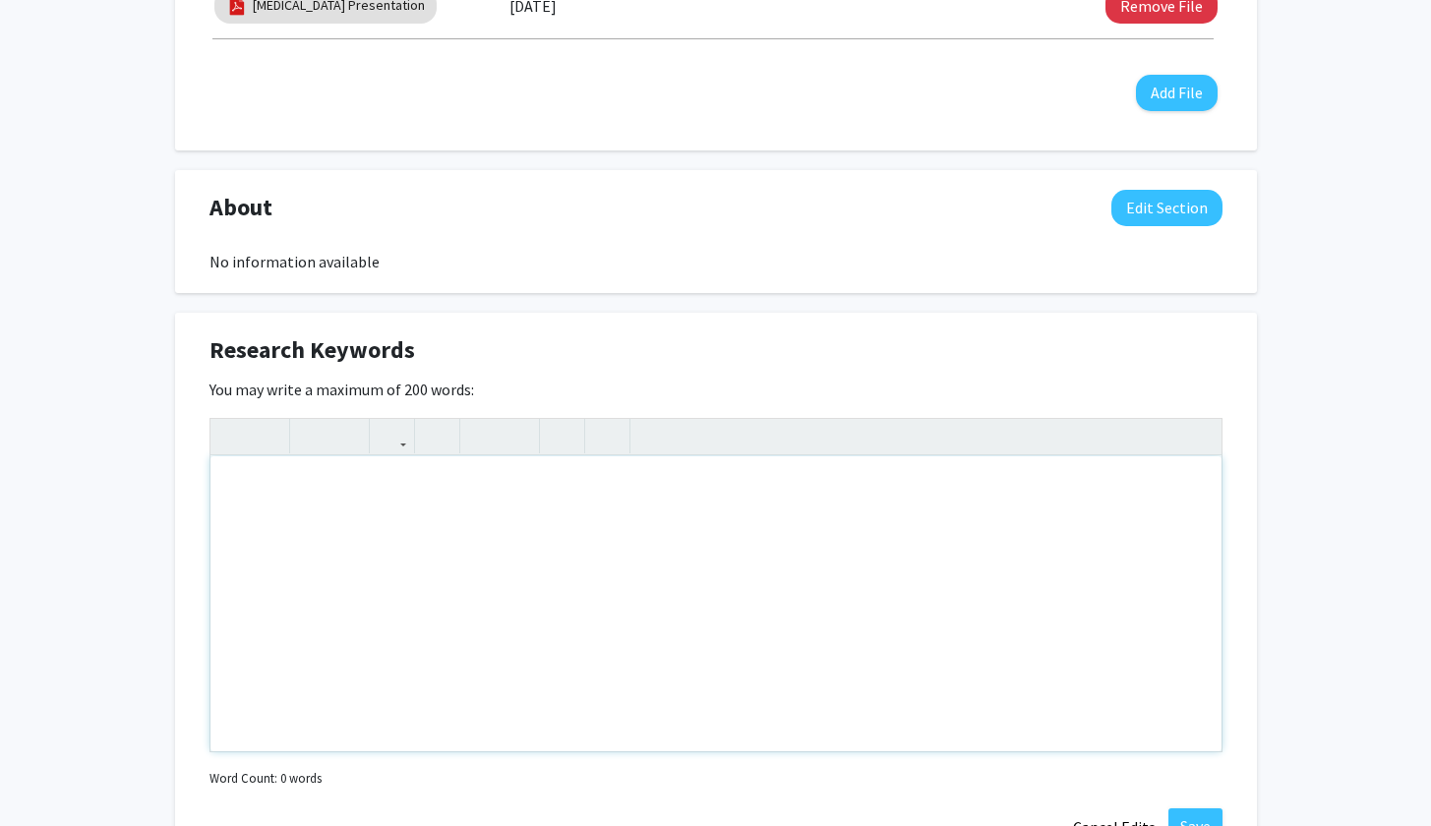
click at [642, 521] on div "Note to users with screen readers: Please deactivate our accessibility plugin f…" at bounding box center [715, 603] width 1011 height 295
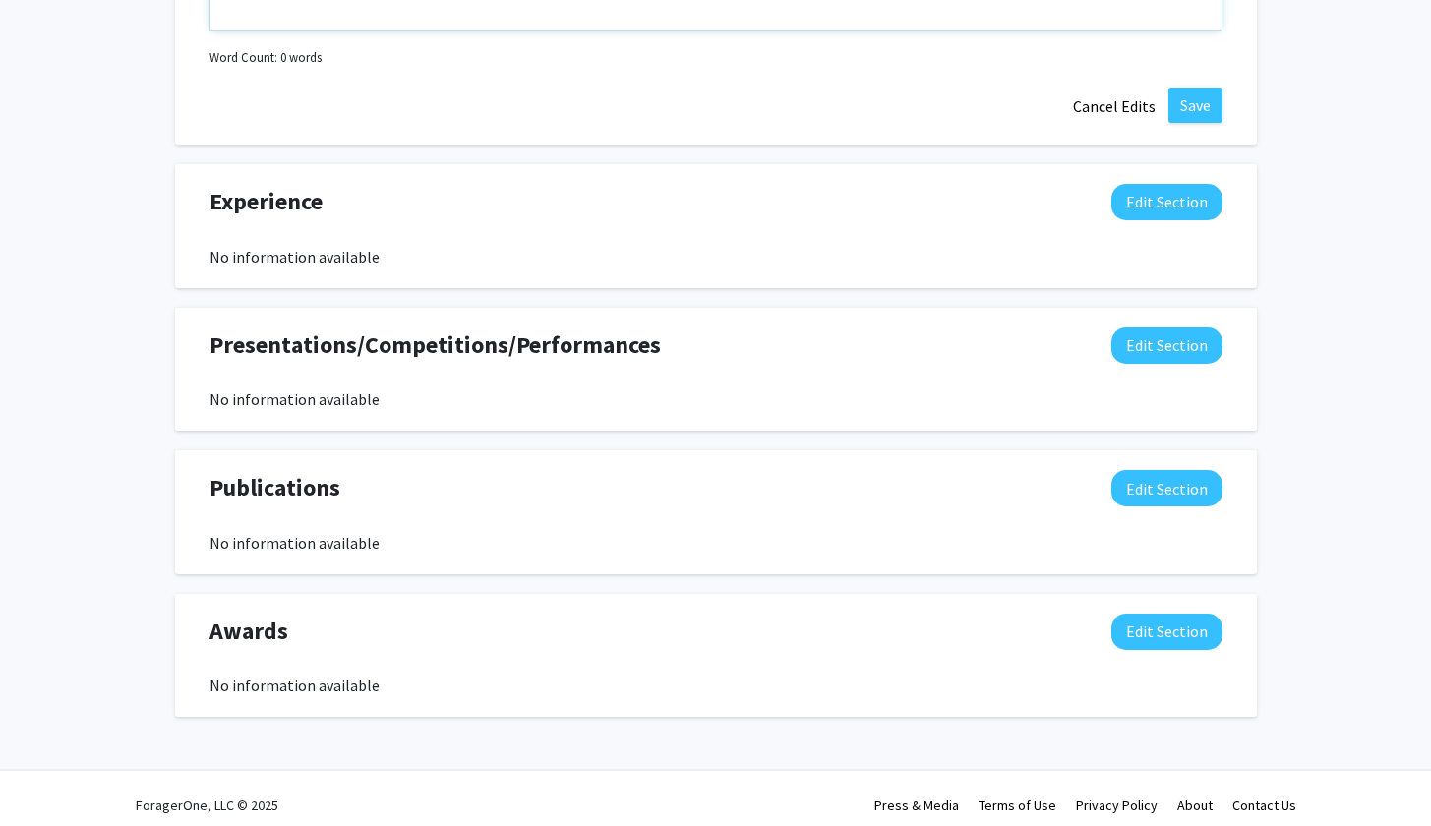
scroll to position [1483, 0]
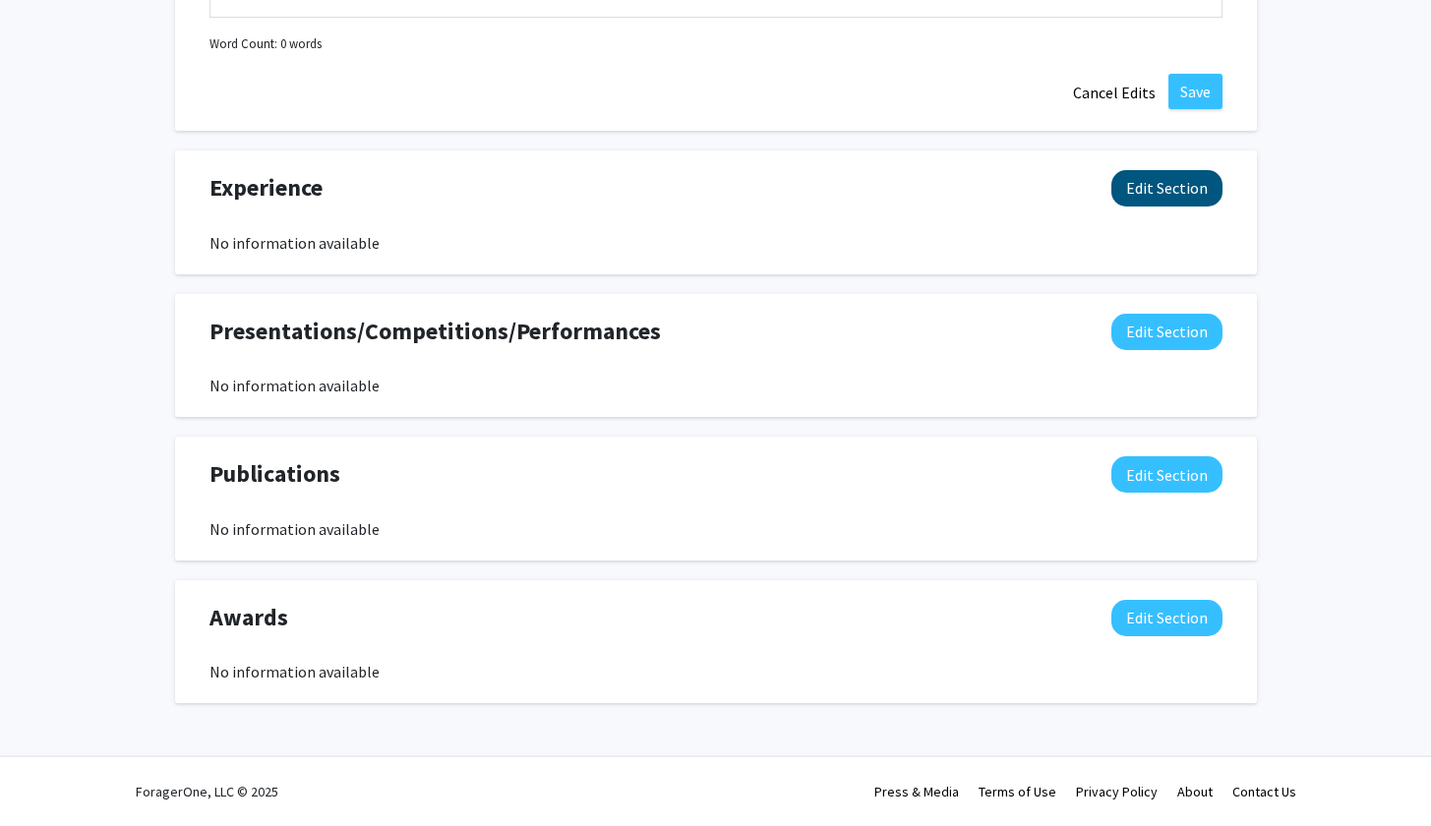
click at [1157, 192] on button "Edit Section" at bounding box center [1166, 188] width 111 height 36
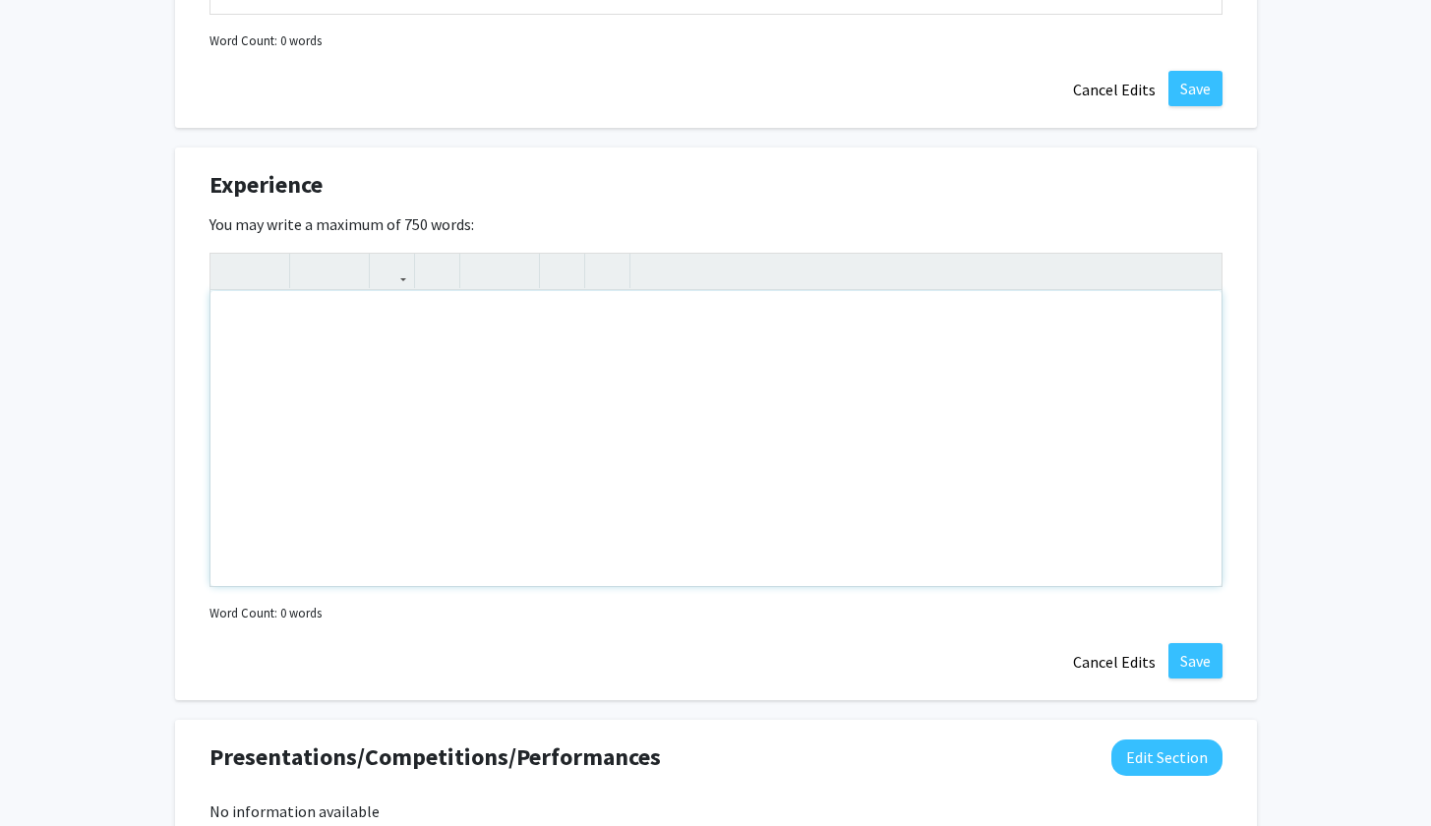
click at [657, 351] on div "Note to users with screen readers: Please deactivate our accessibility plugin f…" at bounding box center [715, 438] width 1011 height 295
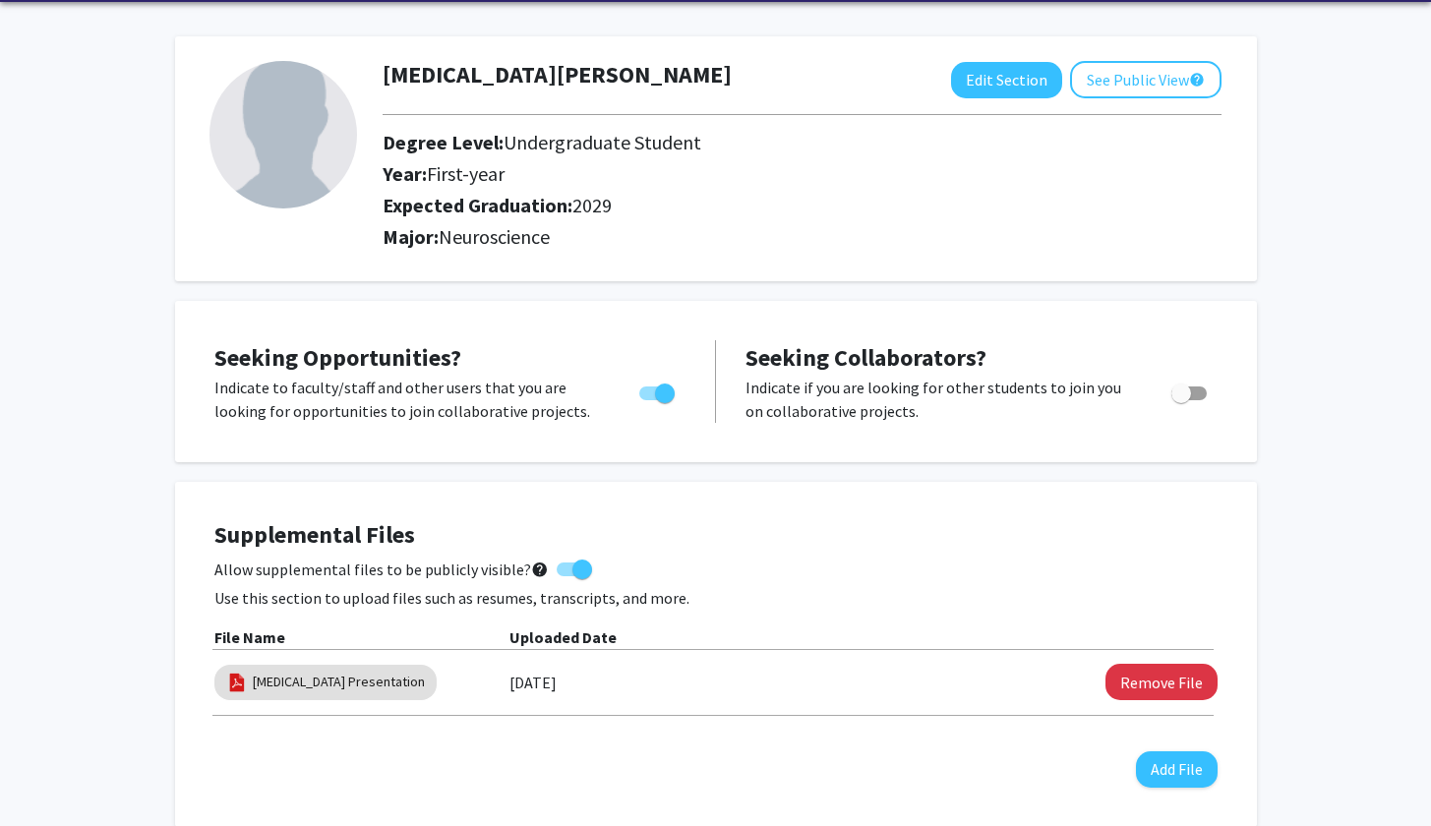
scroll to position [0, 0]
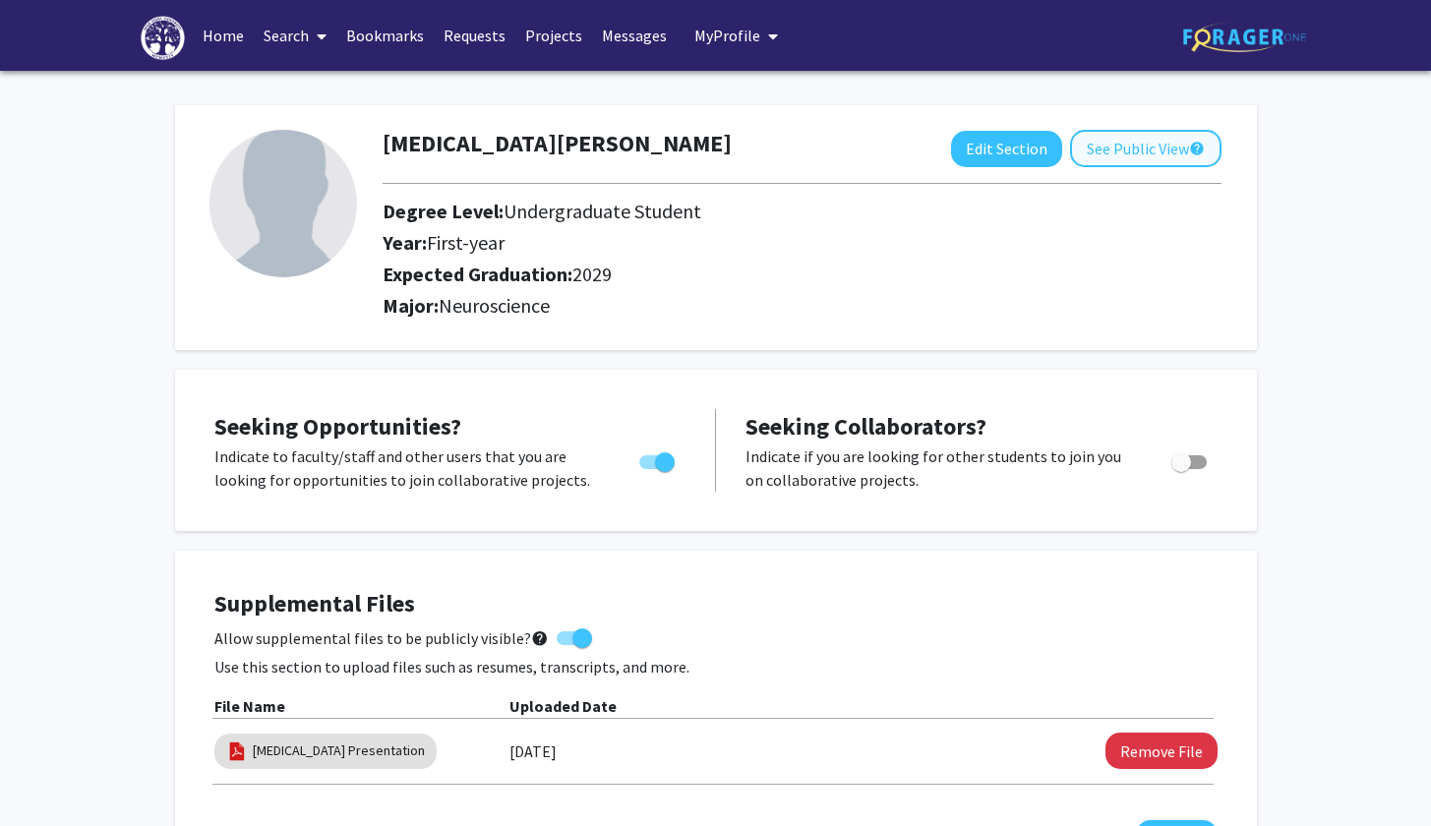
click at [1158, 146] on button "See Public View help" at bounding box center [1145, 148] width 151 height 37
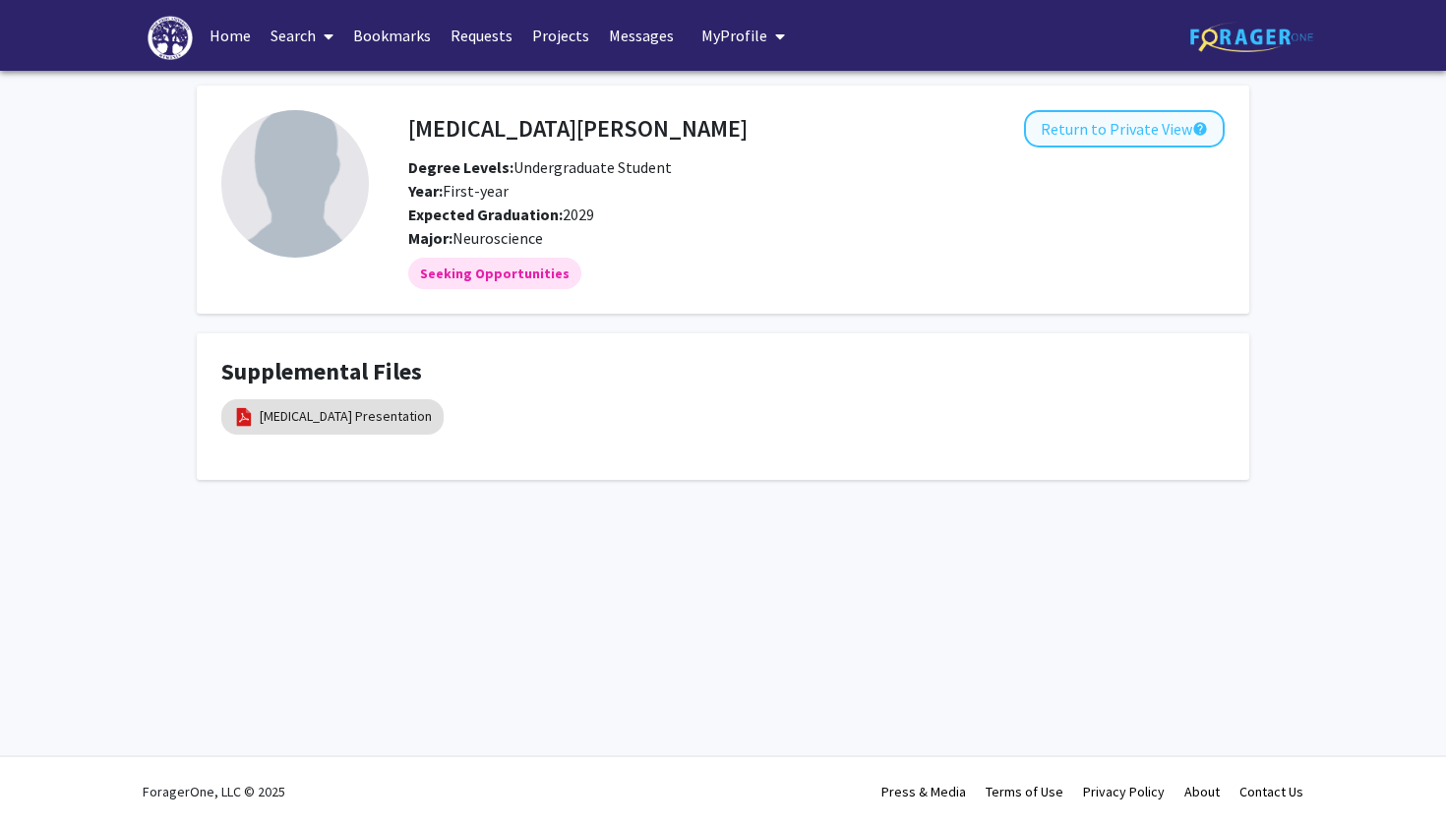
click at [1120, 128] on button "Return to Private View help" at bounding box center [1124, 128] width 201 height 37
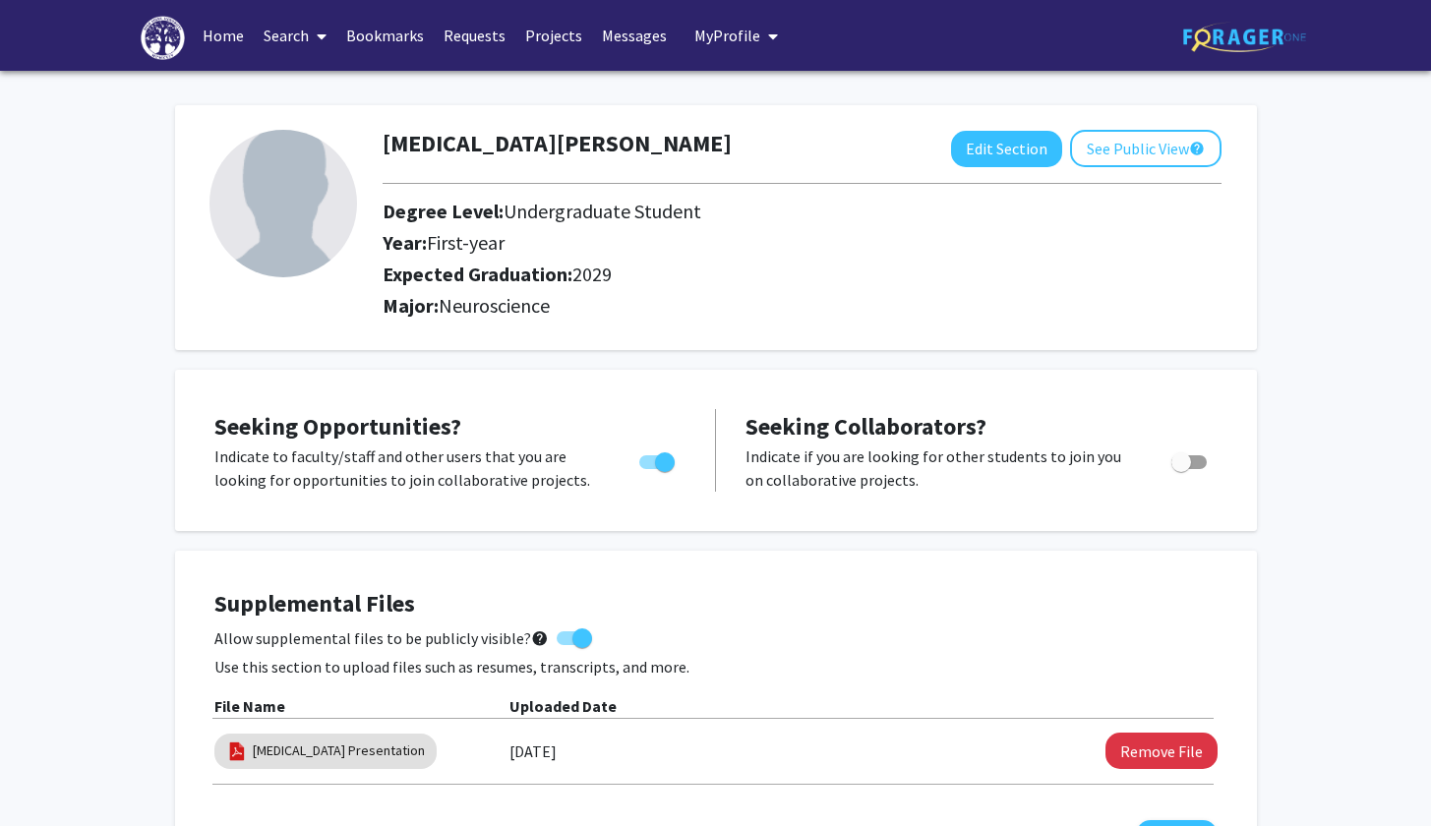
click at [273, 211] on img at bounding box center [284, 204] width 148 height 148
click at [280, 265] on img at bounding box center [284, 204] width 148 height 148
click at [279, 264] on img at bounding box center [284, 204] width 148 height 148
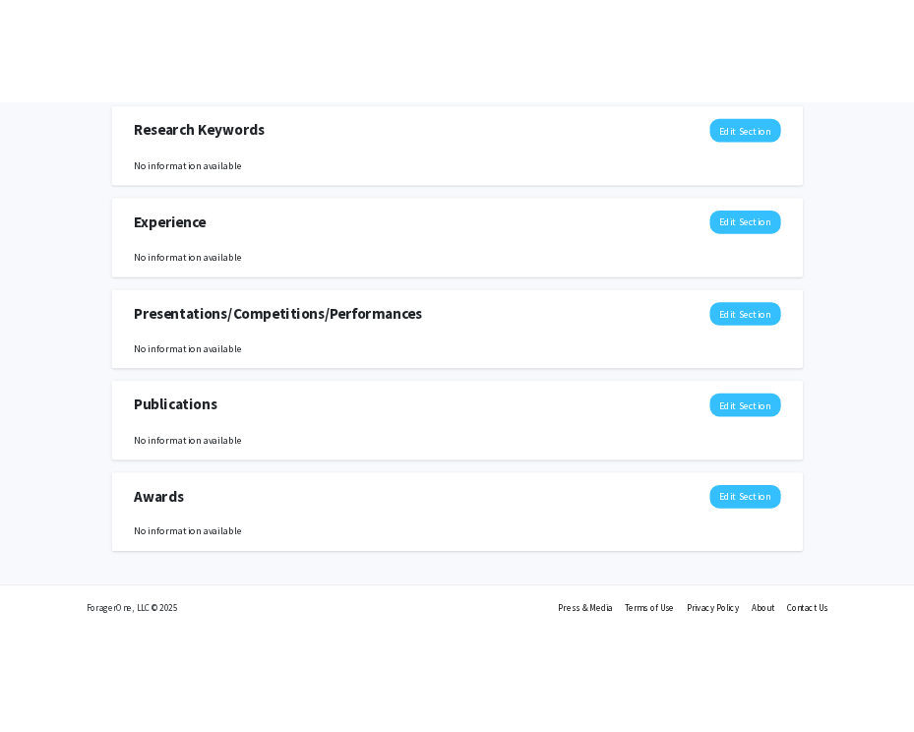
scroll to position [950, 0]
